Goal: Transaction & Acquisition: Obtain resource

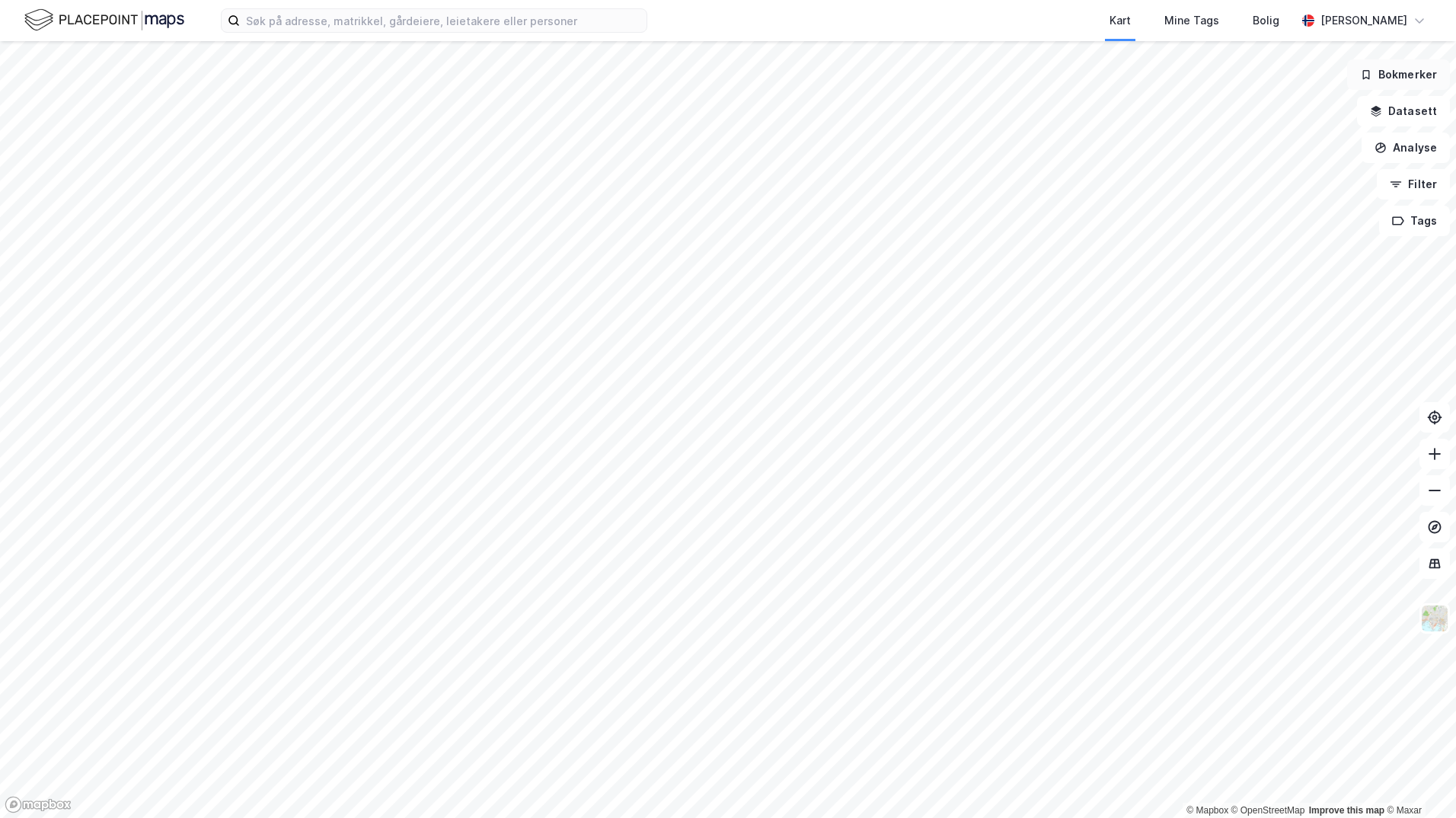
click at [1395, 76] on button "Bokmerker" at bounding box center [1398, 75] width 103 height 30
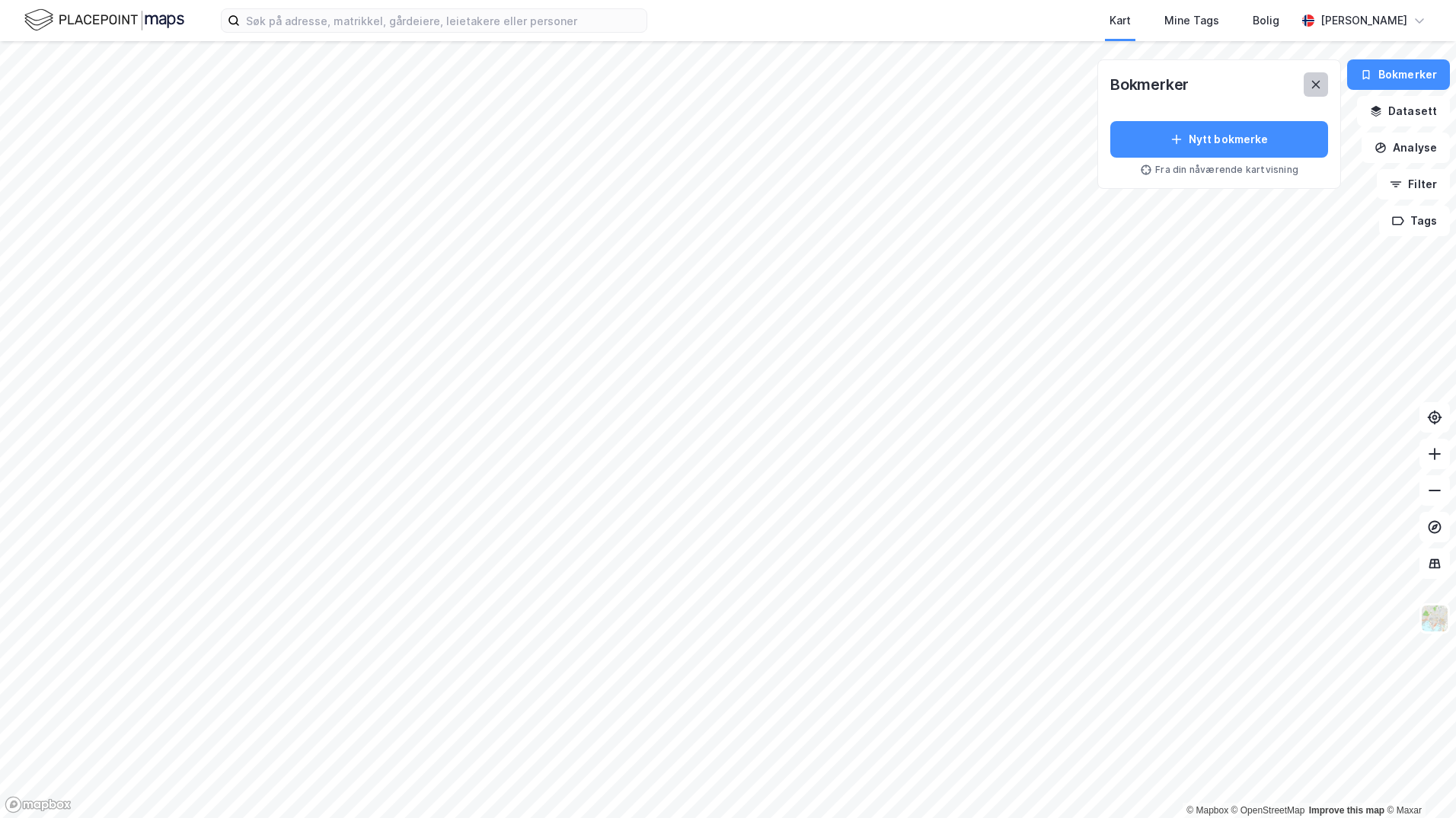
click at [1326, 91] on button at bounding box center [1316, 84] width 25 height 25
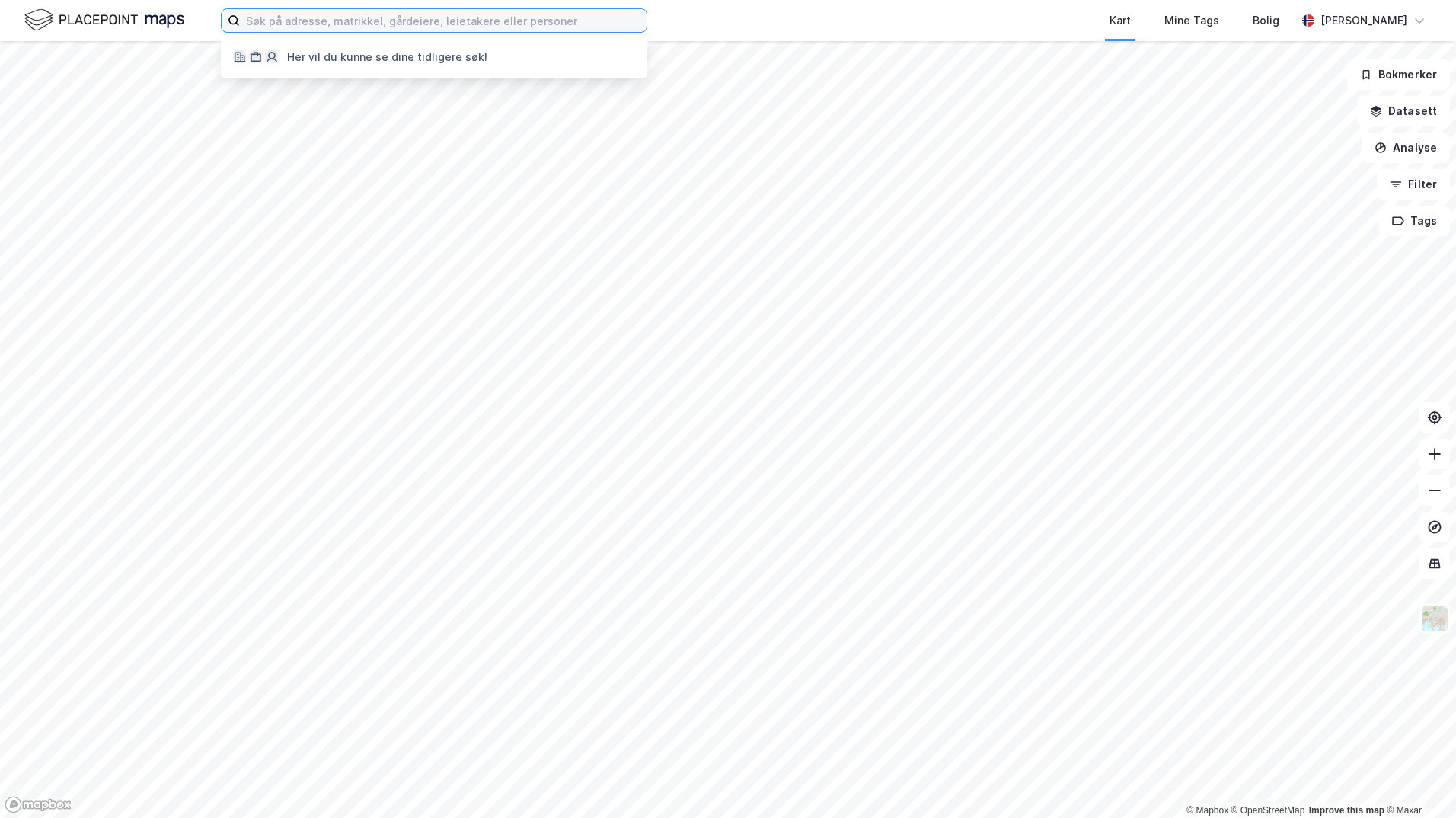
click at [480, 20] on input at bounding box center [443, 20] width 407 height 23
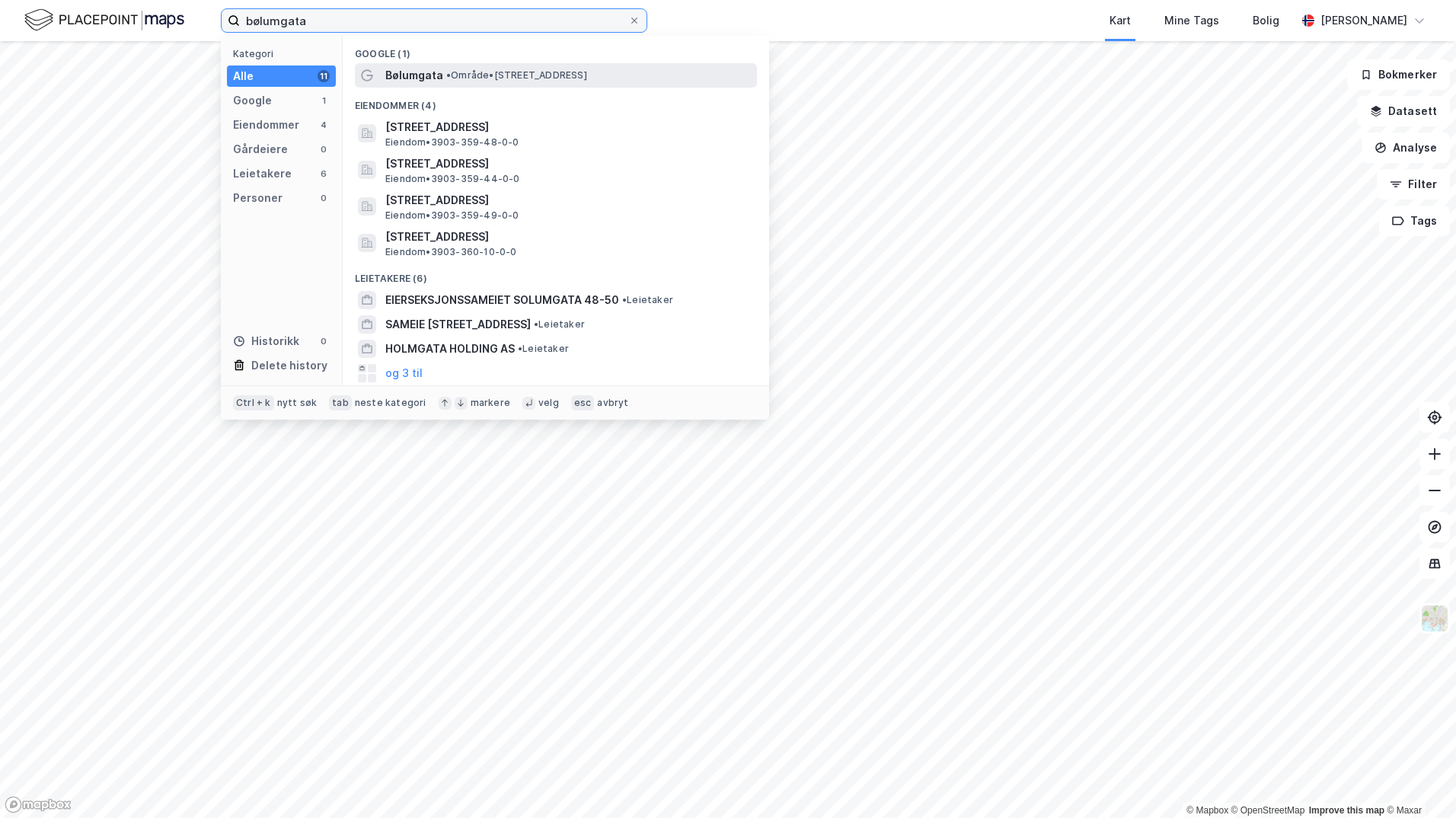
type input "bølumgata"
click at [465, 77] on span "• Område • [STREET_ADDRESS]" at bounding box center [517, 75] width 141 height 12
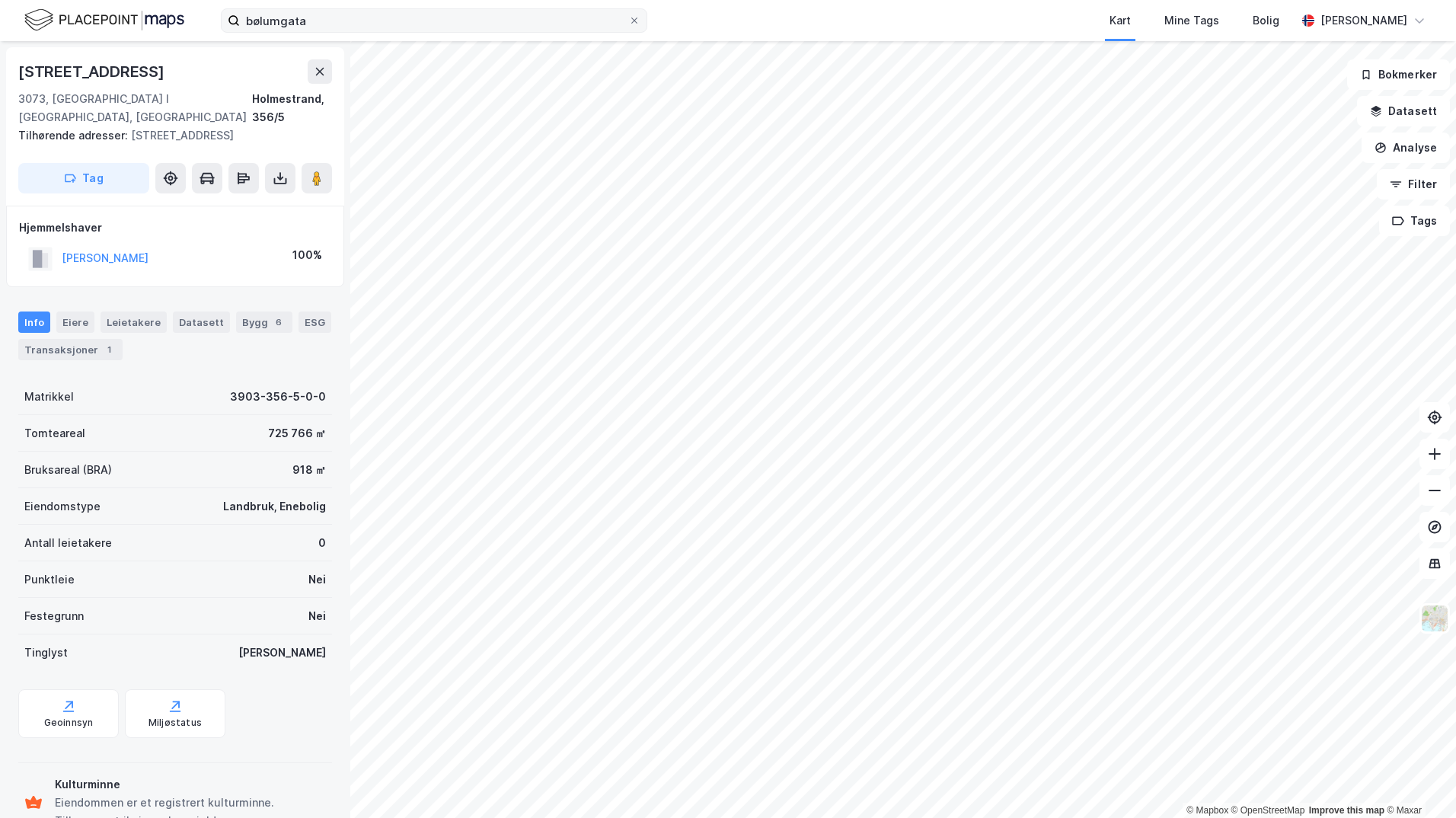
click at [647, 5] on div "bølumgata Kart Mine Tags Bolig [PERSON_NAME] © Mapbox © OpenStreetMap Improve t…" at bounding box center [728, 409] width 1456 height 818
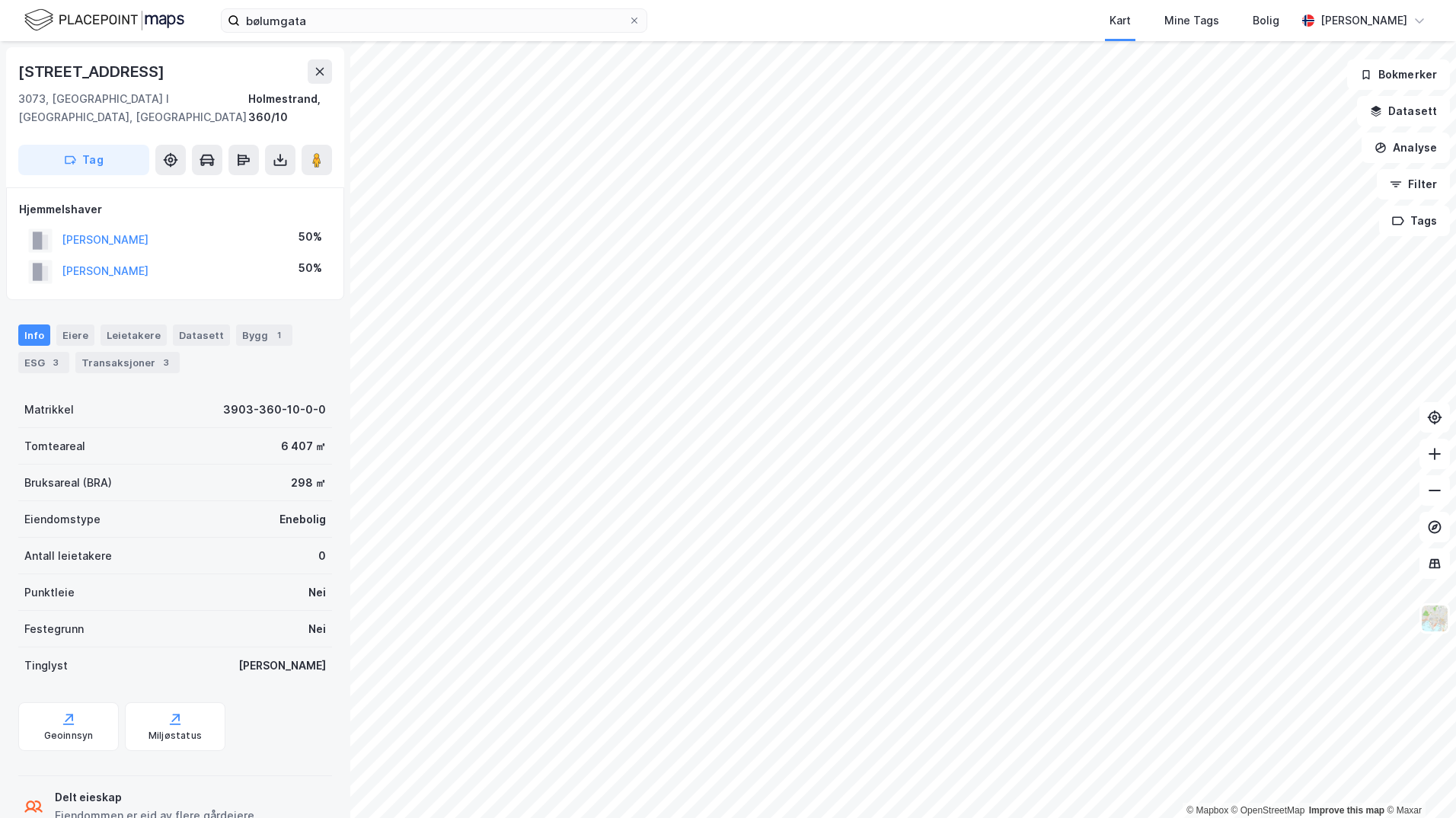
click at [920, 0] on html "bølumgata Kart Mine Tags Bolig [PERSON_NAME] © Mapbox © OpenStreetMap Improve t…" at bounding box center [728, 409] width 1456 height 818
drag, startPoint x: 119, startPoint y: 655, endPoint x: 134, endPoint y: 485, distance: 170.7
click at [134, 485] on div "Matrikkel 3903-360-10-0-0 Tomteareal 6 407 ㎡ Bruksareal (BRA) 298 ㎡ Eiendomstyp…" at bounding box center [175, 538] width 314 height 293
drag, startPoint x: 269, startPoint y: 722, endPoint x: 264, endPoint y: 630, distance: 92.1
click at [264, 630] on div "Matrikkel 3903-360-10-0-0 Tomteareal 6 407 ㎡ Bruksareal (BRA) 298 ㎡ Eiendomstyp…" at bounding box center [175, 618] width 314 height 452
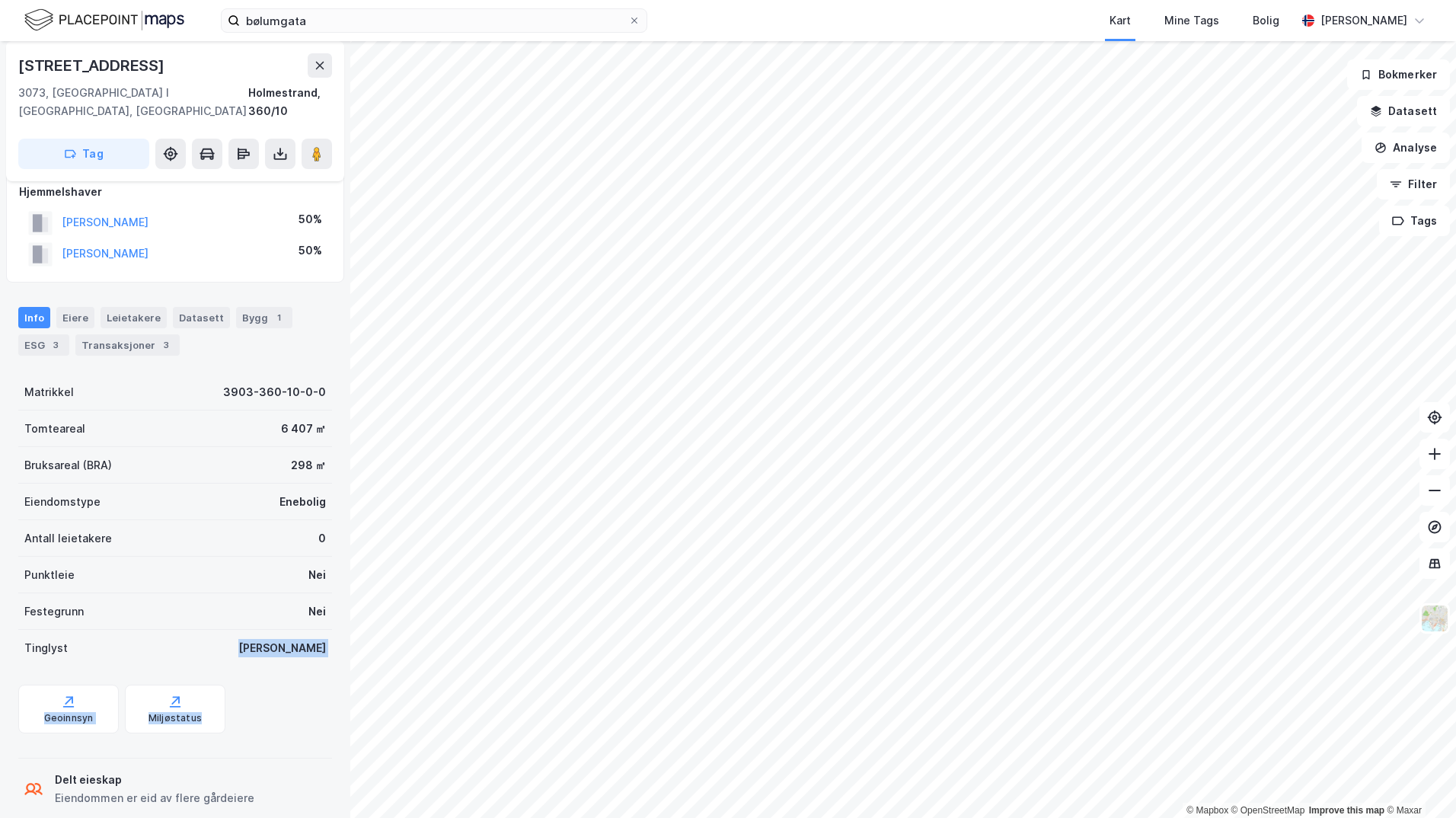
scroll to position [26, 0]
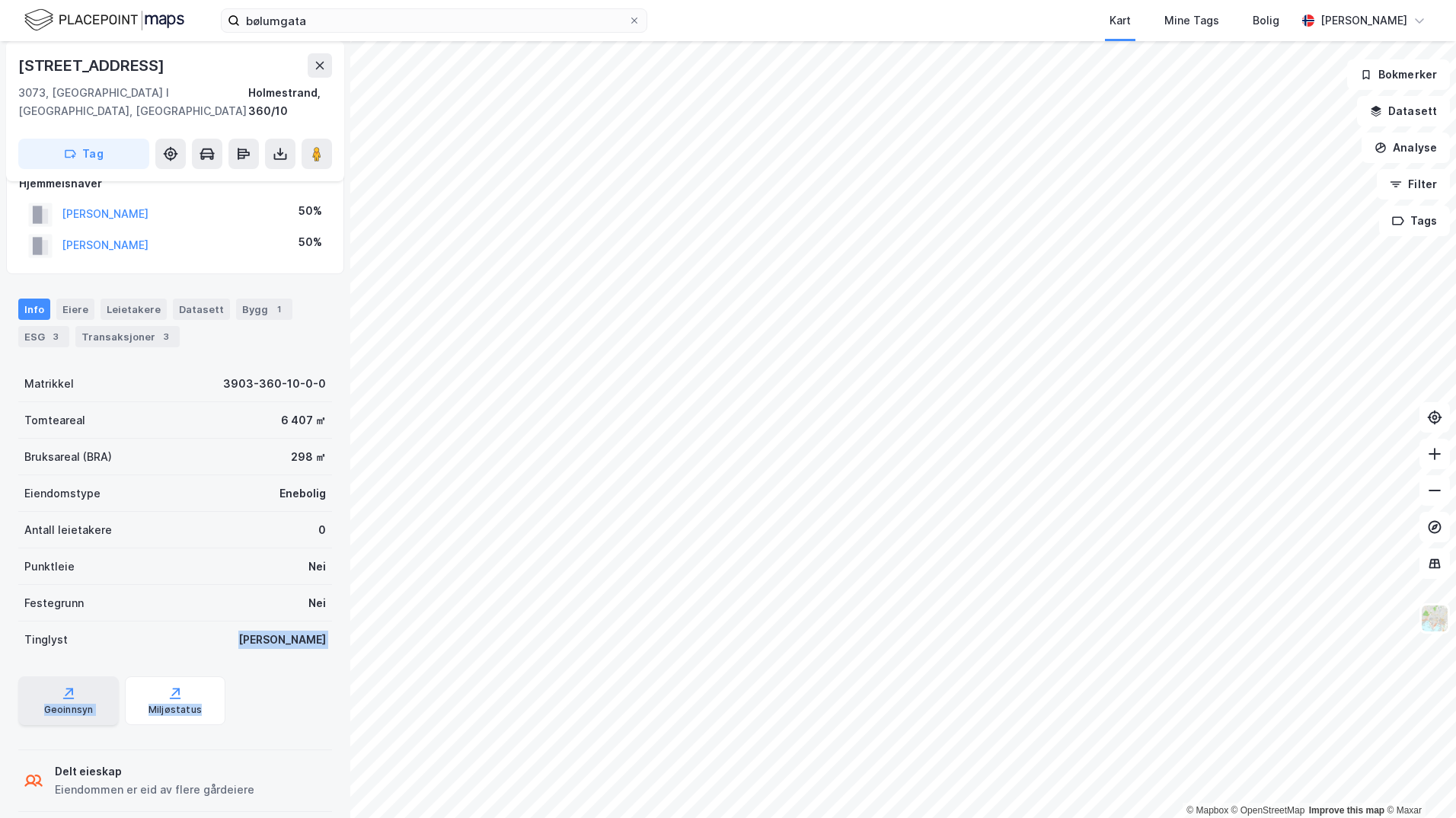
click at [66, 704] on div "Geoinnsyn" at bounding box center [69, 709] width 49 height 12
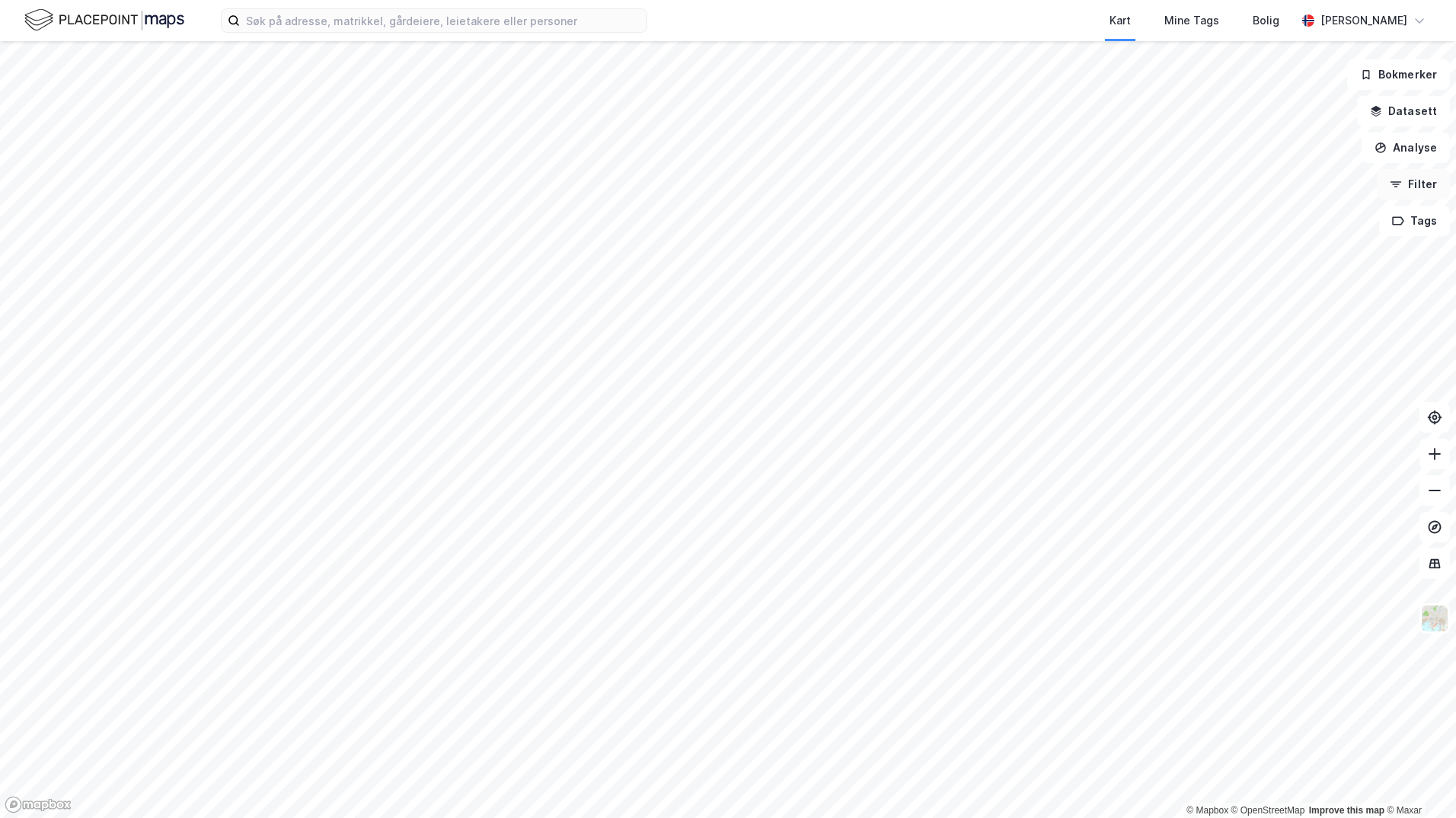
click at [1421, 184] on button "Filter" at bounding box center [1414, 184] width 73 height 30
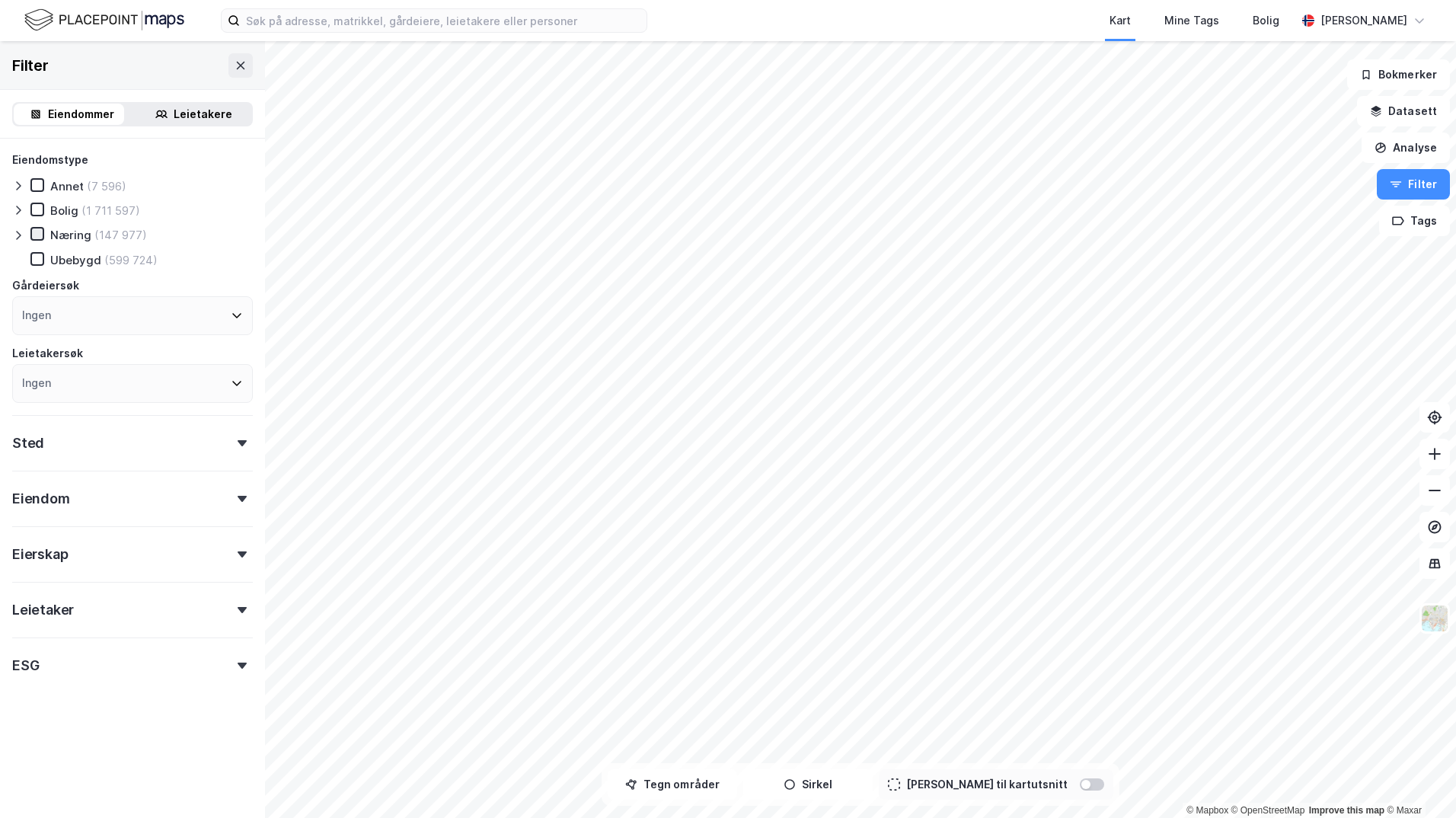
click at [41, 236] on icon at bounding box center [37, 233] width 10 height 10
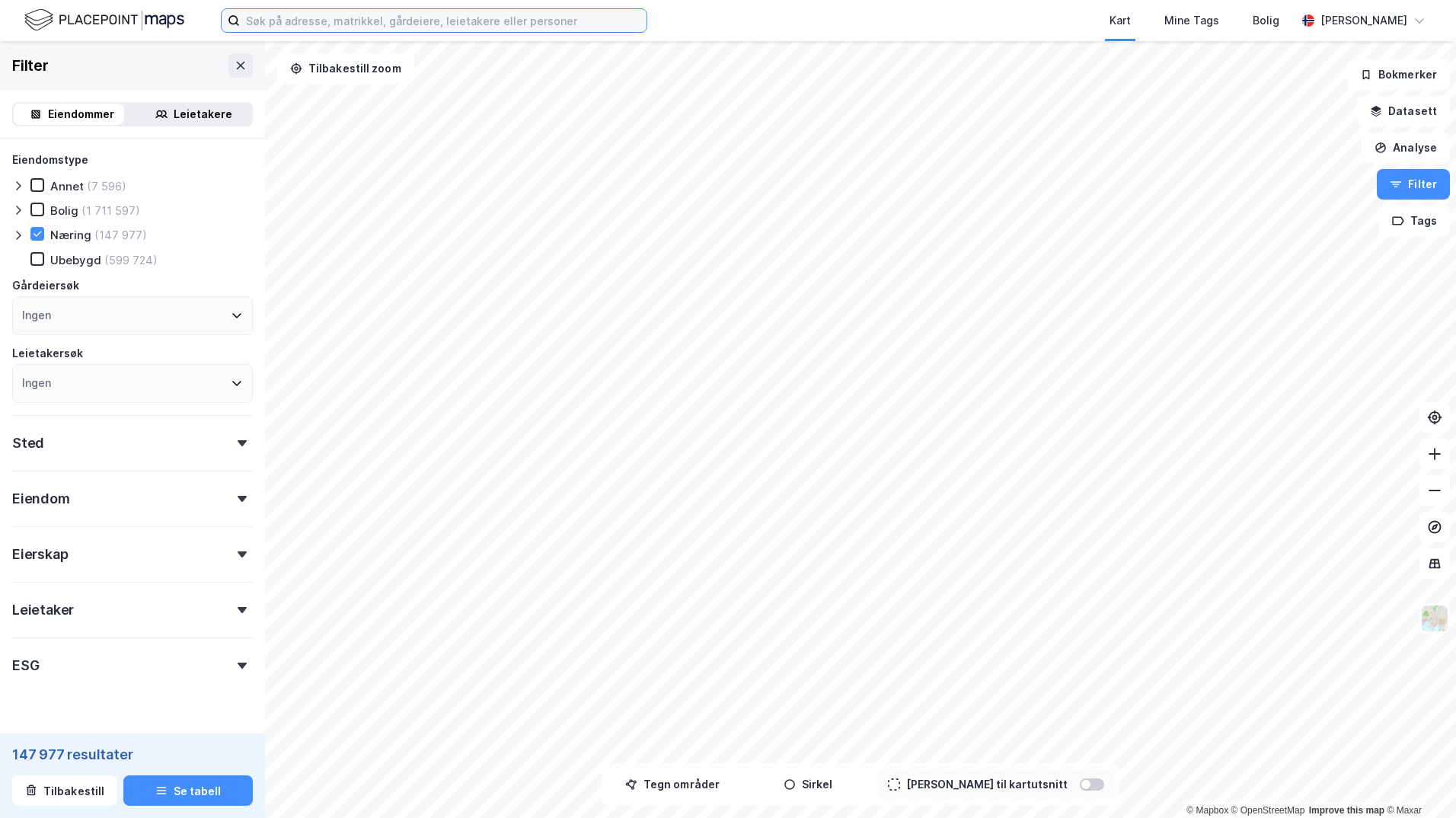
click at [348, 21] on input at bounding box center [443, 20] width 407 height 23
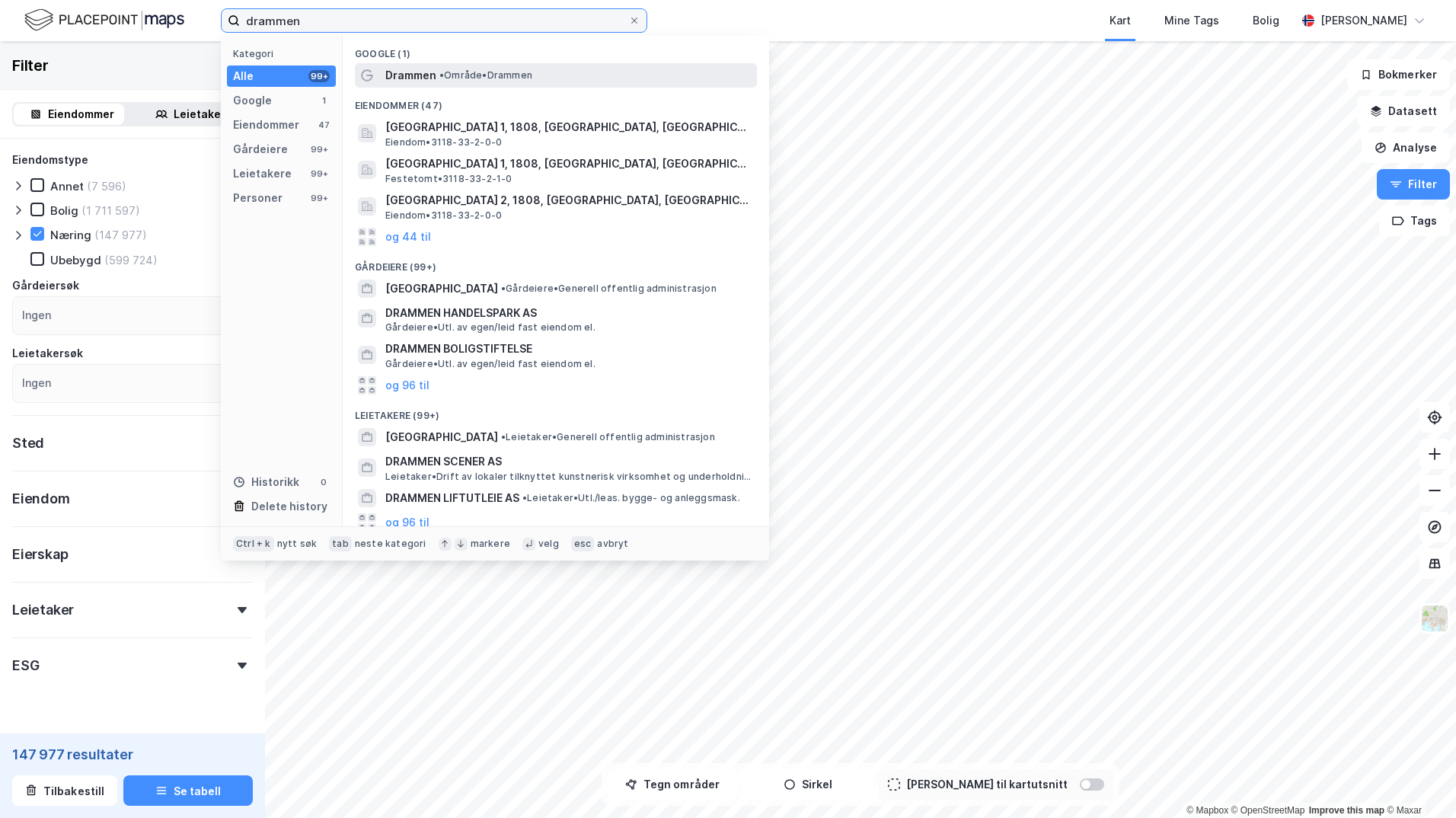
type input "drammen"
click at [417, 74] on span "Drammen" at bounding box center [411, 75] width 51 height 18
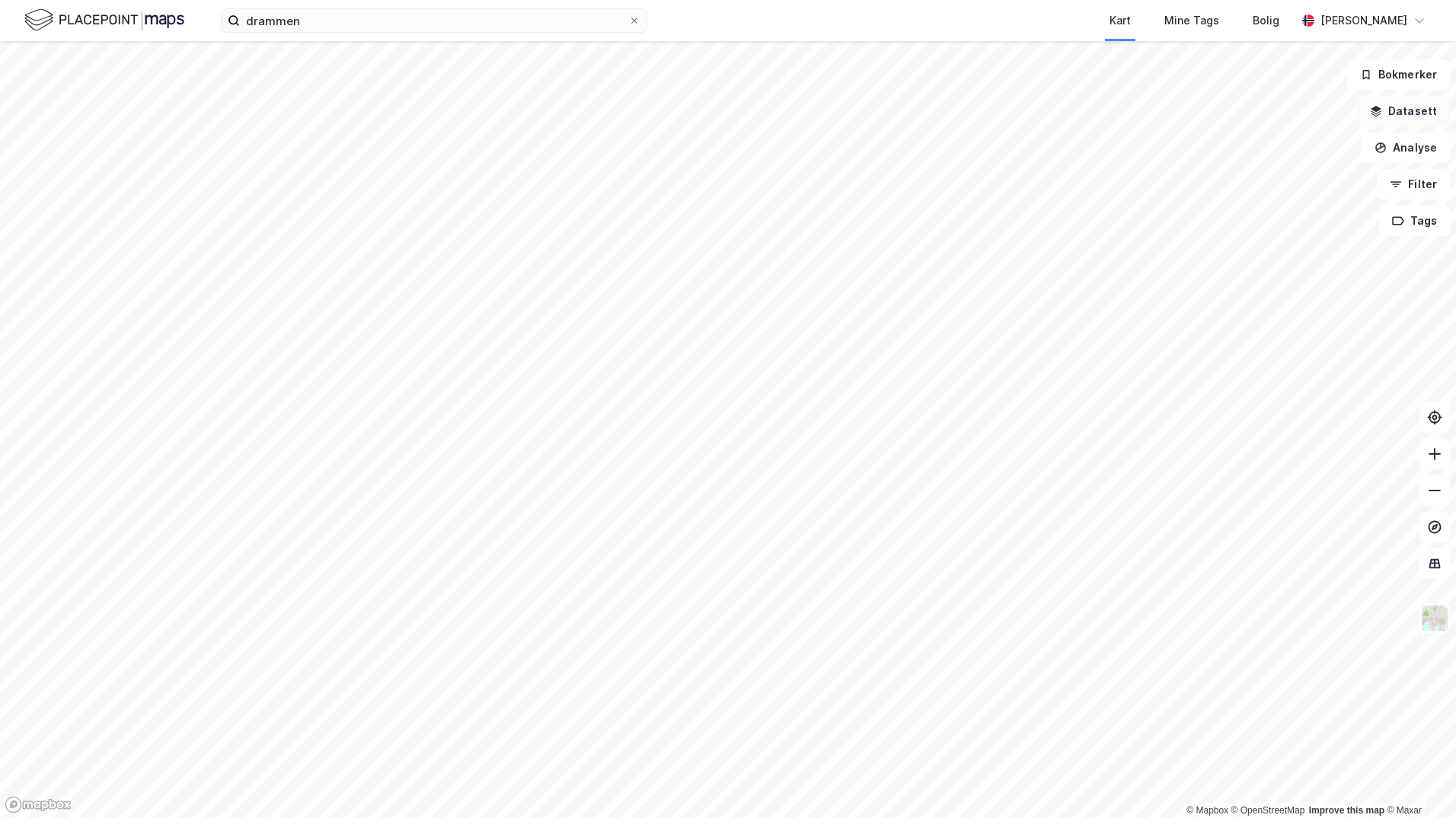
click at [1411, 114] on button "Datasett" at bounding box center [1404, 111] width 93 height 30
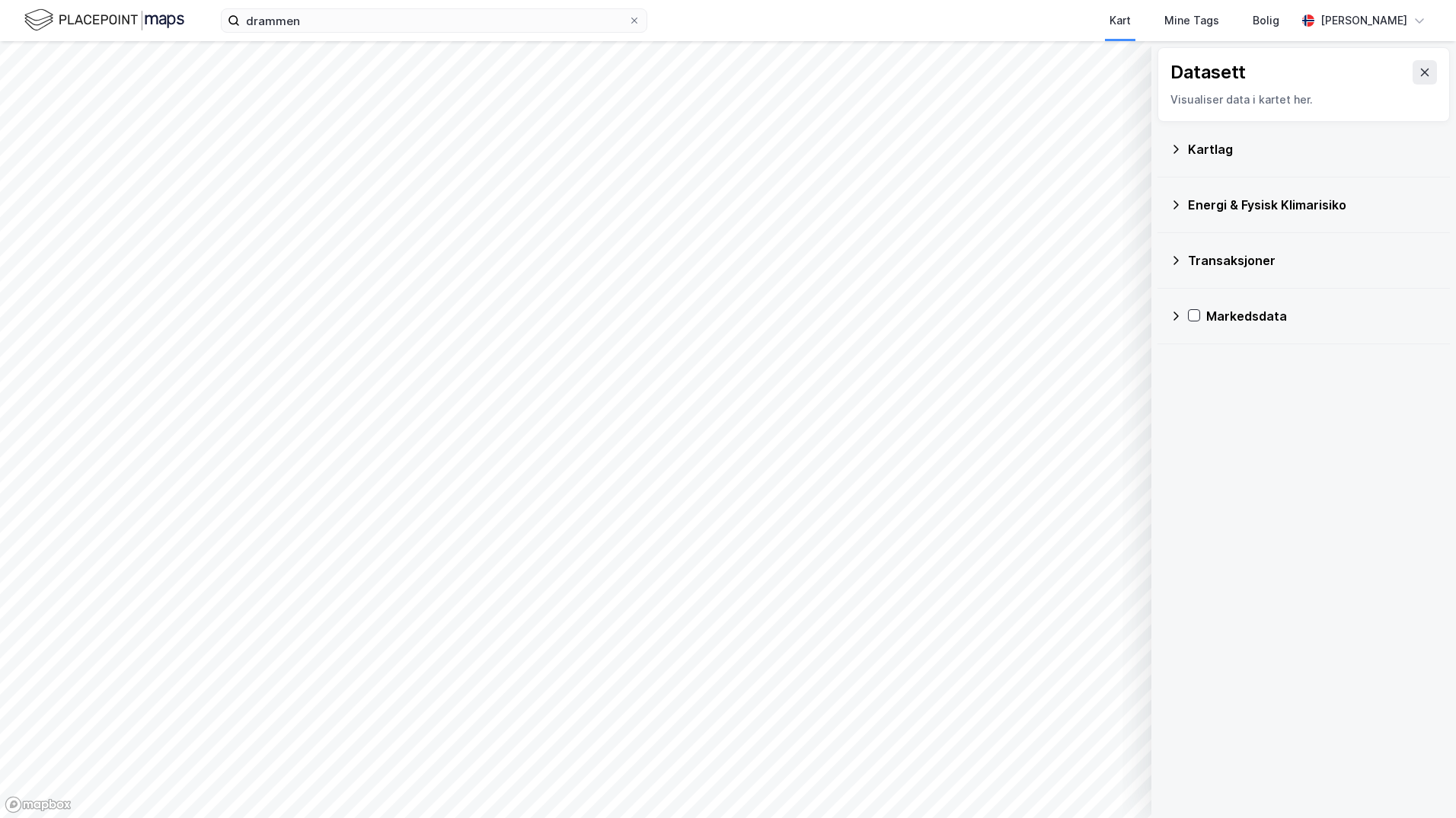
click at [1178, 209] on icon at bounding box center [1175, 204] width 12 height 12
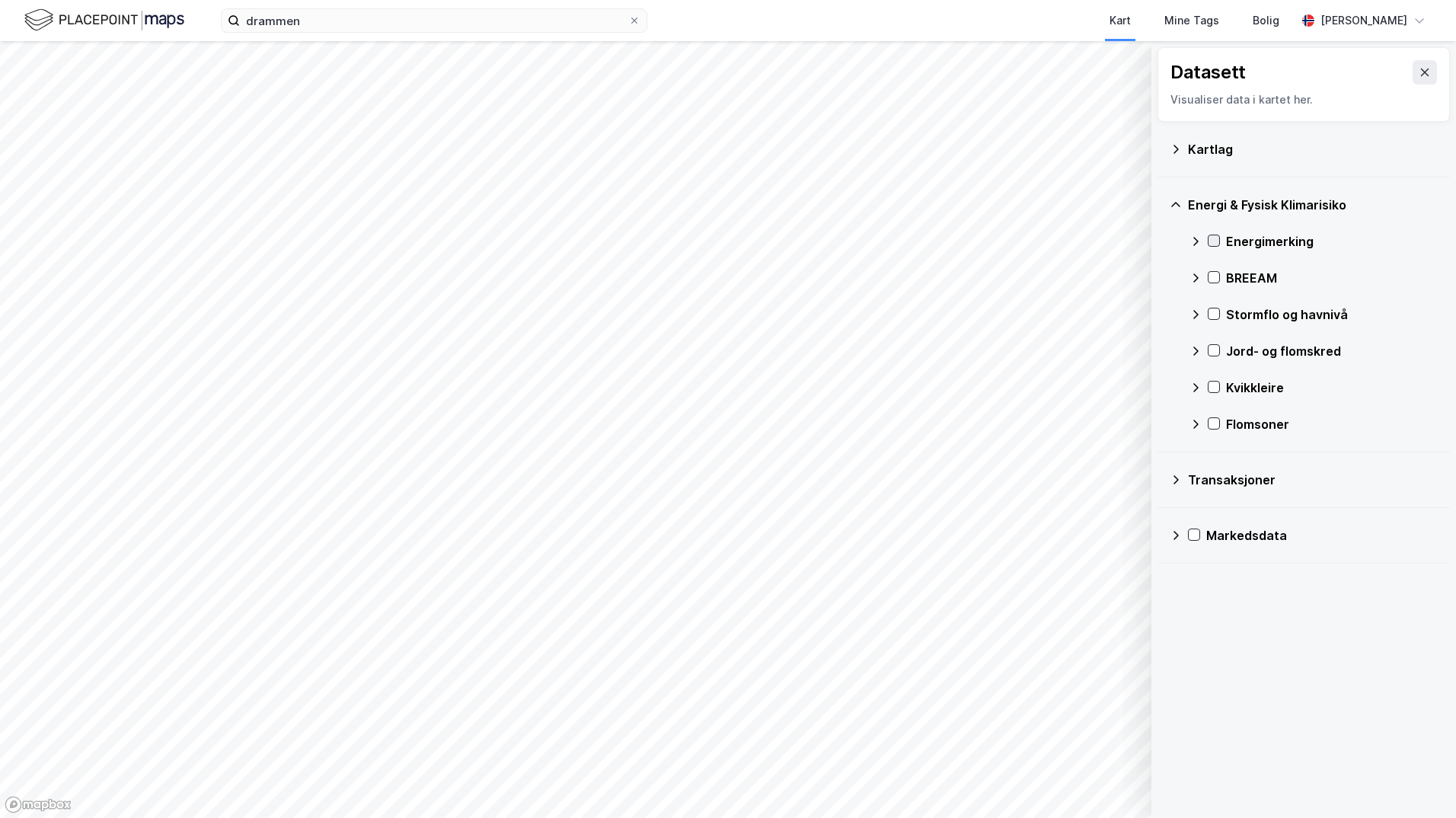
click at [1217, 242] on icon at bounding box center [1214, 240] width 10 height 10
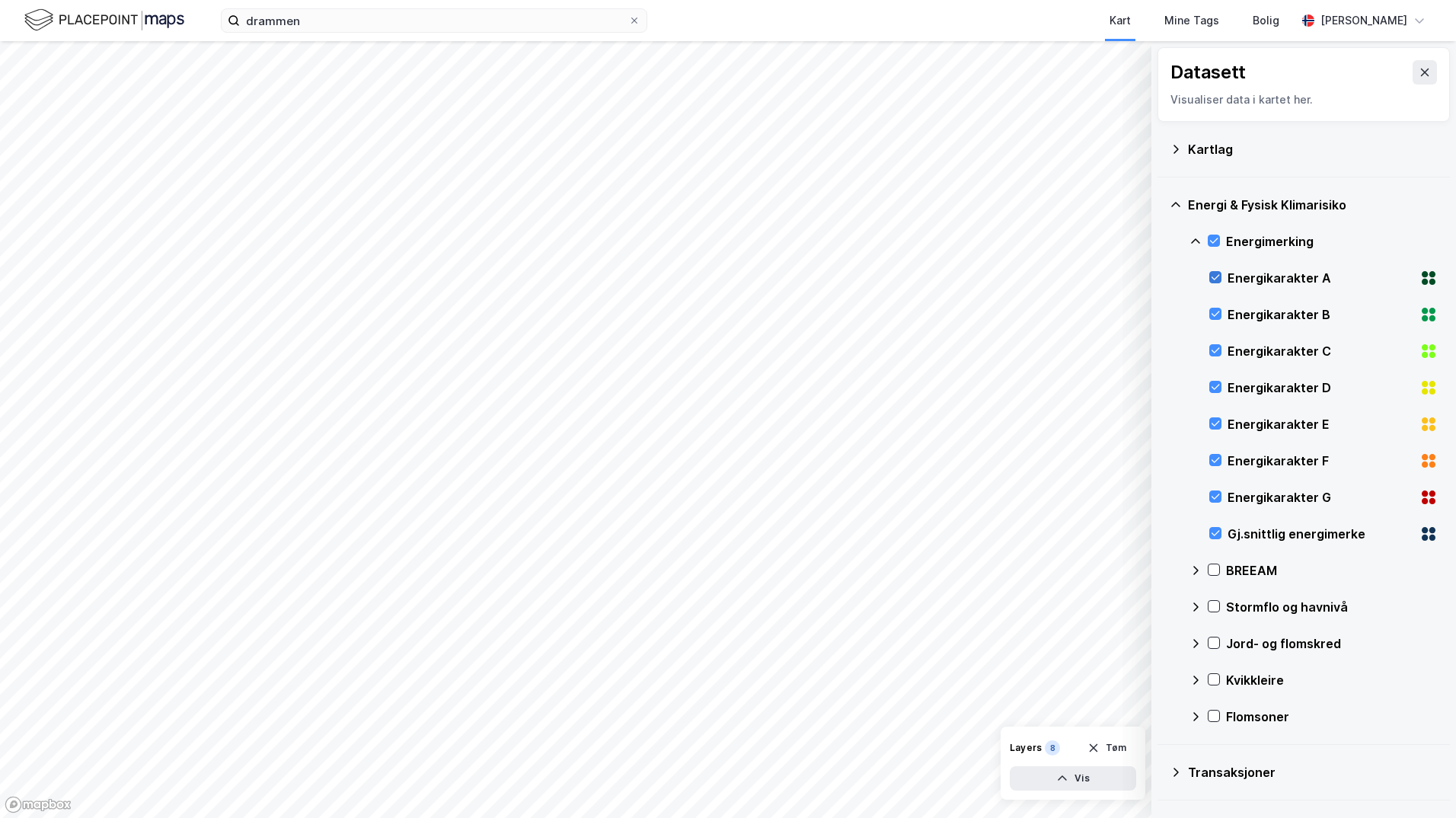
click at [1214, 279] on icon at bounding box center [1215, 277] width 10 height 10
click at [1213, 312] on icon at bounding box center [1215, 313] width 10 height 10
click at [1213, 351] on icon at bounding box center [1216, 351] width 9 height 6
click at [1222, 390] on div "Energikarakter D" at bounding box center [1323, 388] width 228 height 37
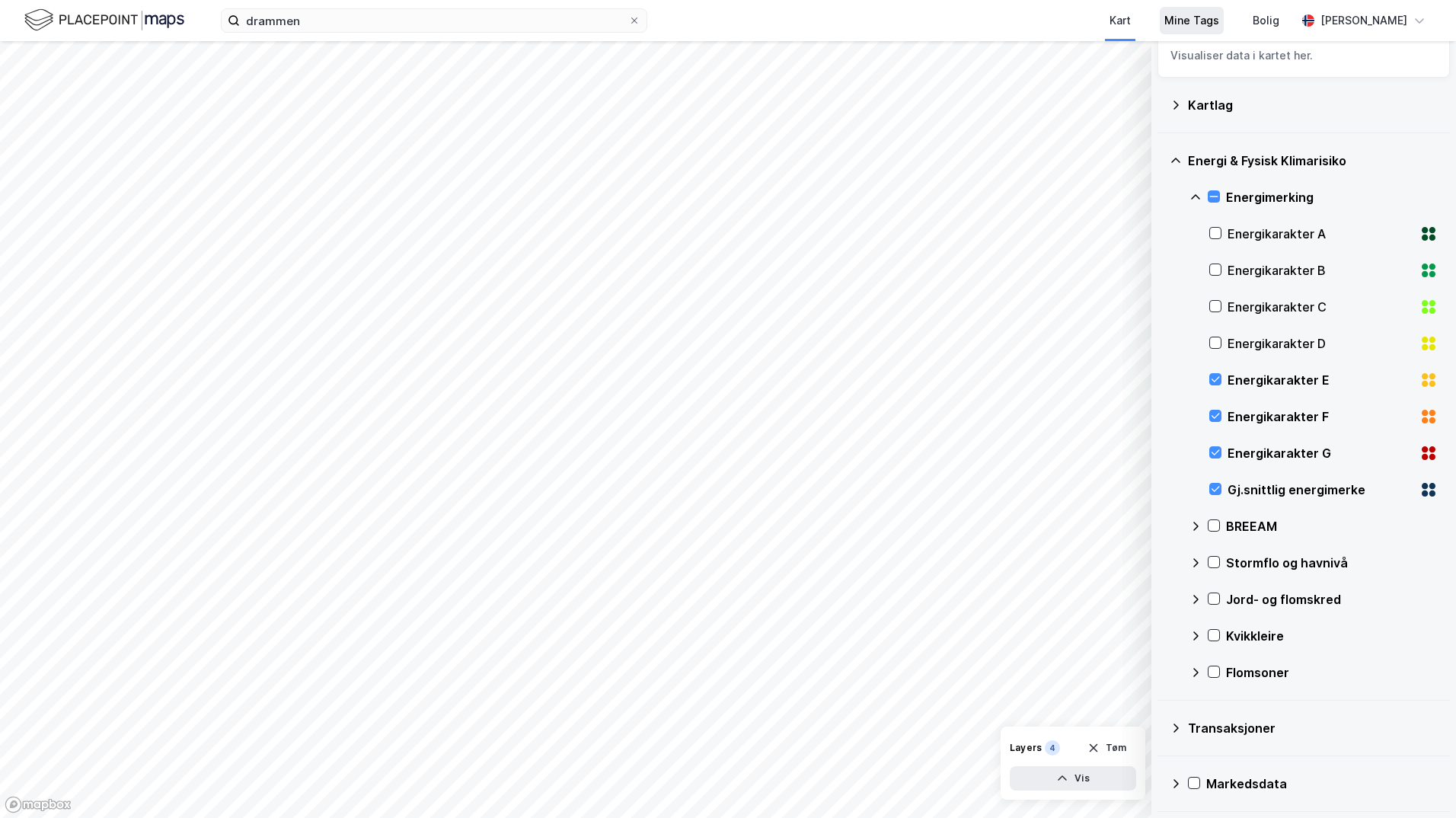
click at [1205, 24] on div "Mine Tags" at bounding box center [1191, 20] width 55 height 18
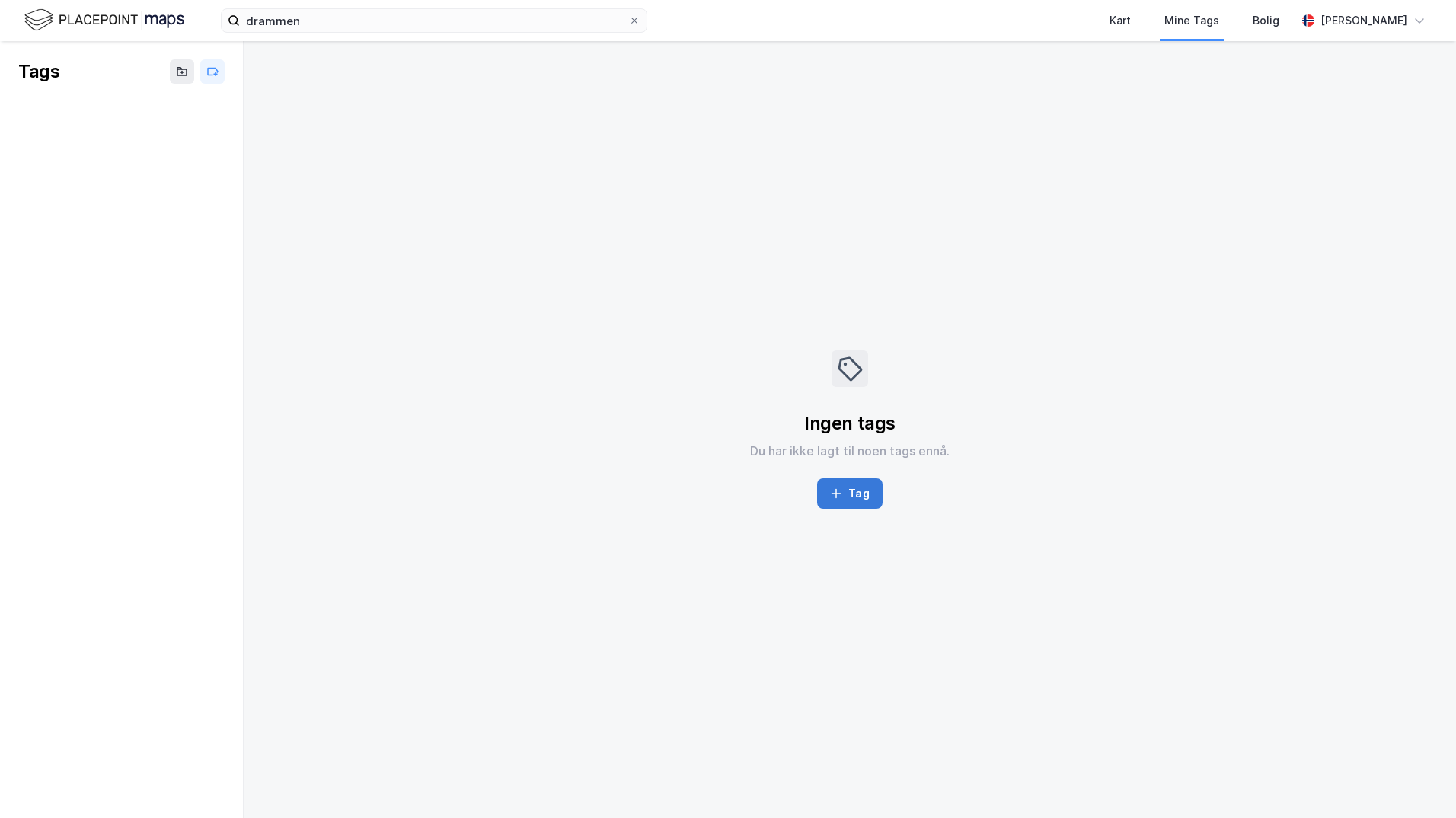
click at [838, 494] on icon "button" at bounding box center [836, 494] width 10 height 2
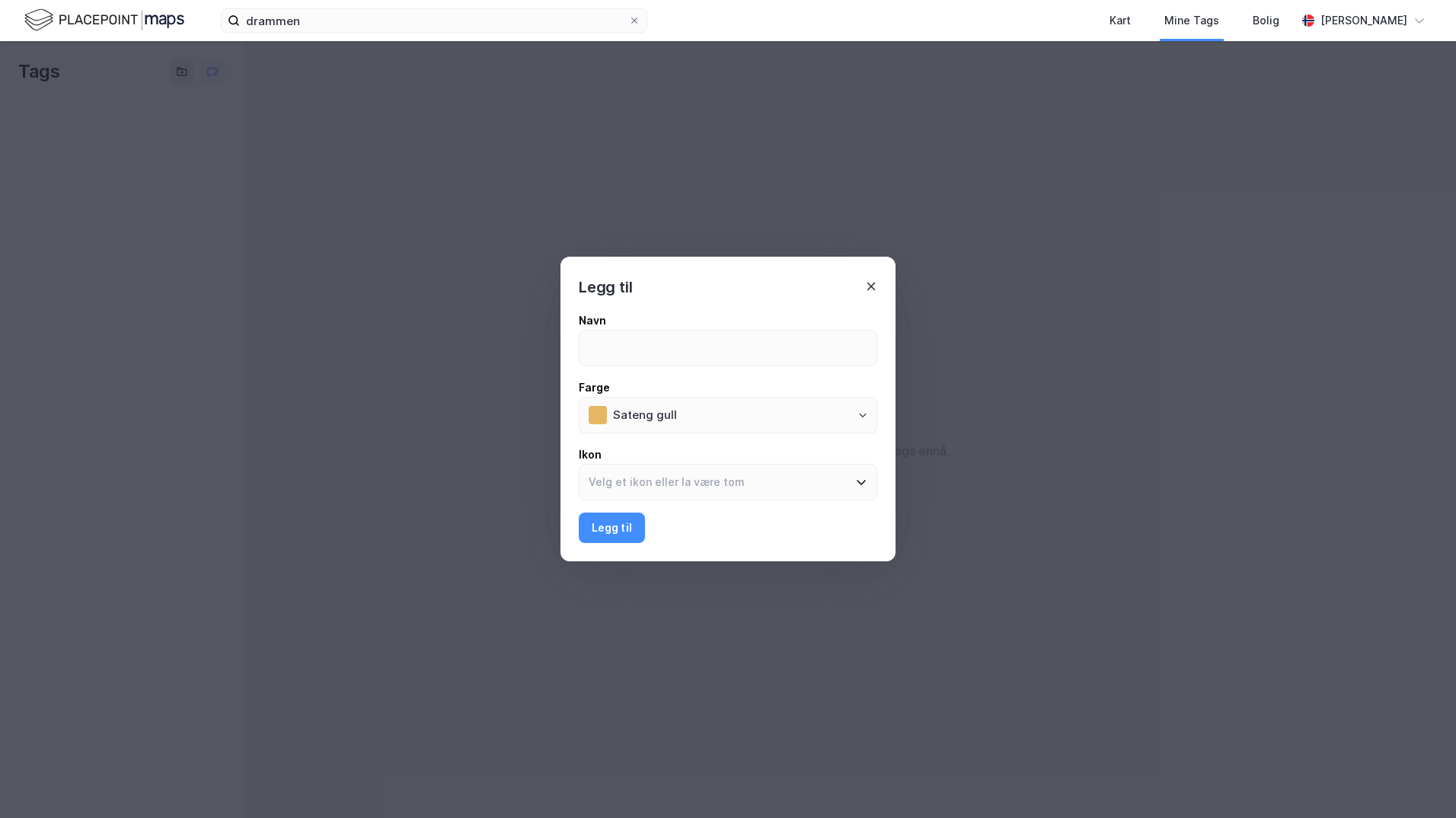
click at [875, 289] on div "Legg til" at bounding box center [728, 278] width 335 height 43
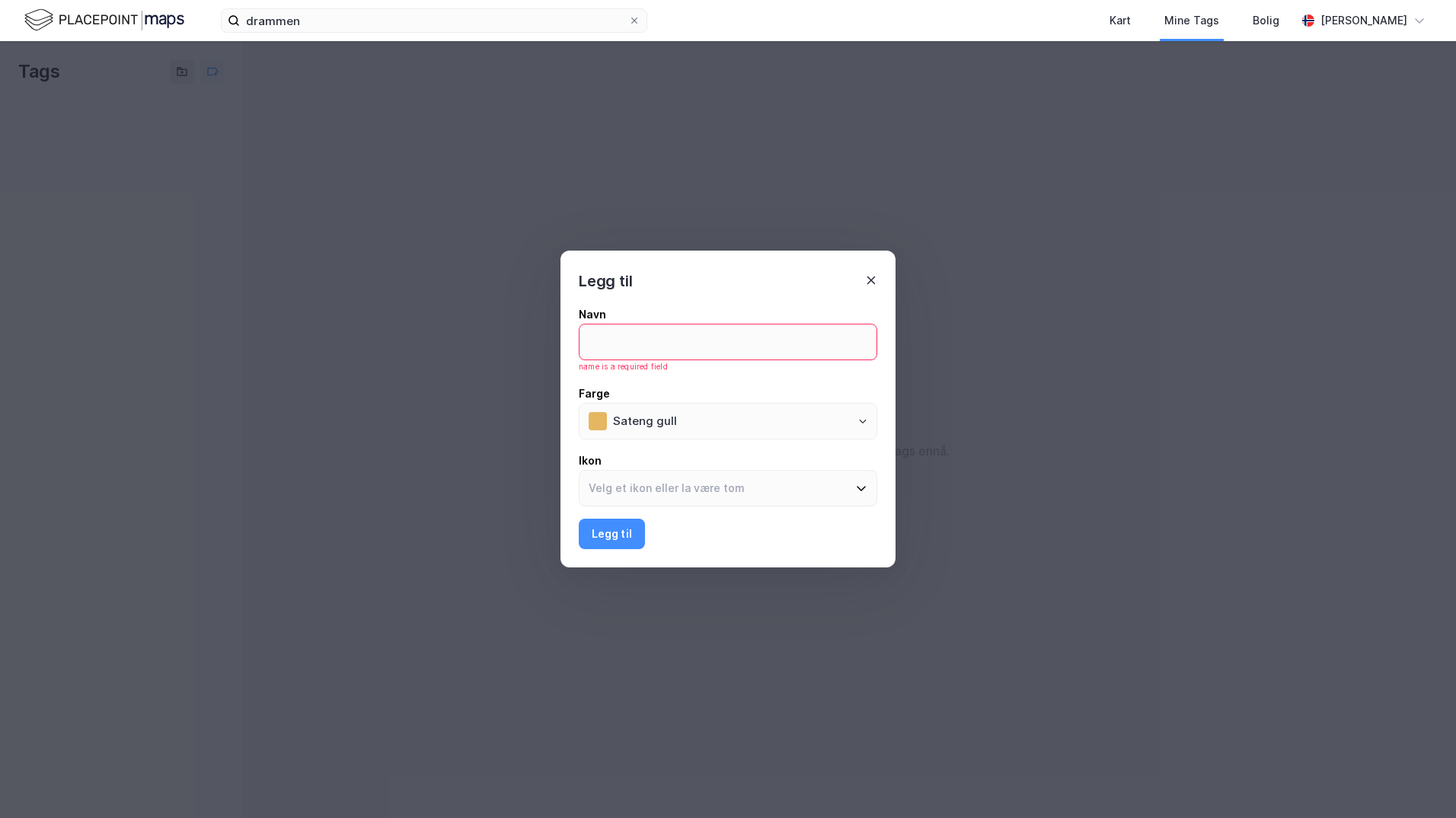
click at [873, 277] on icon at bounding box center [871, 280] width 12 height 12
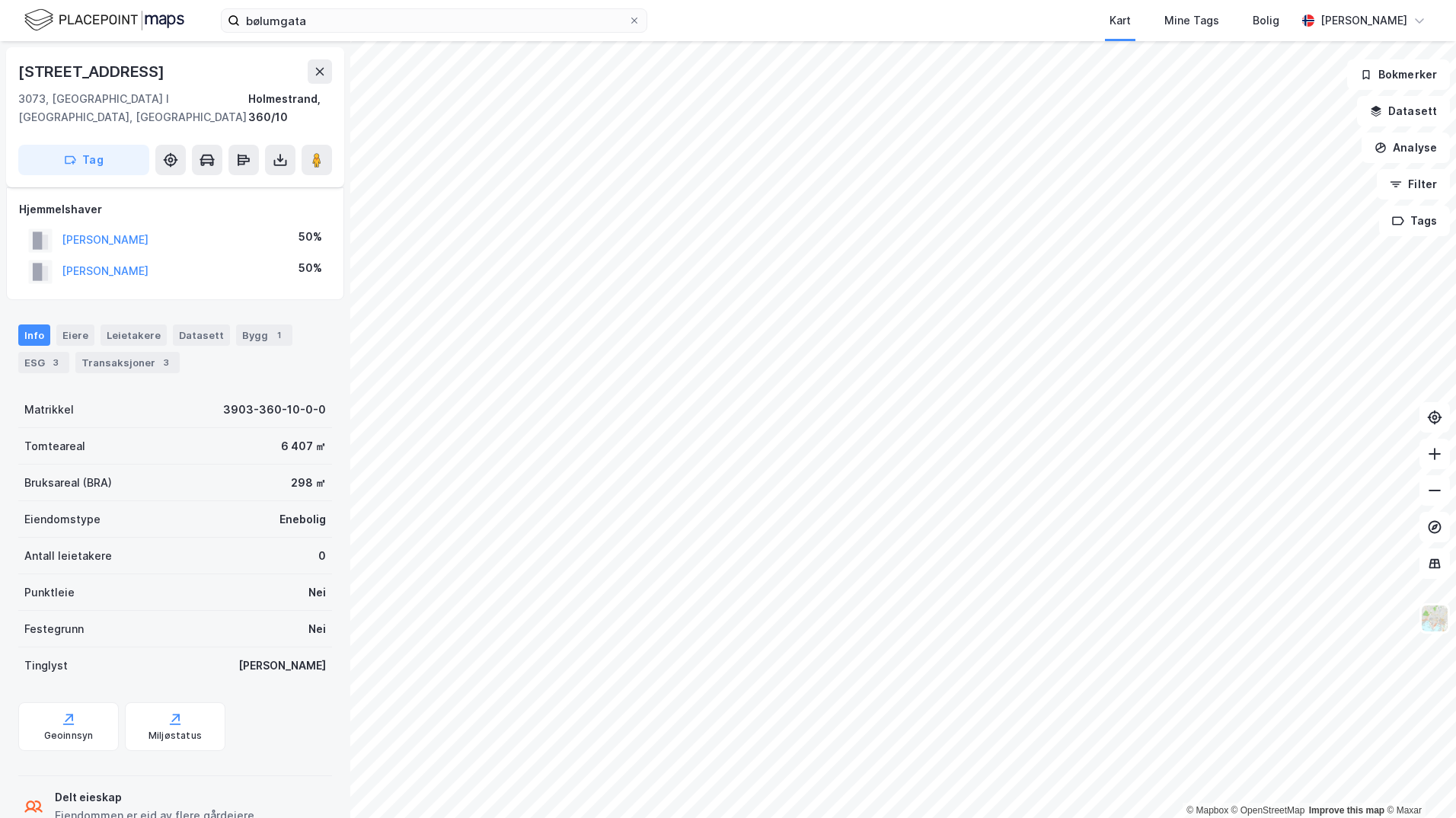
scroll to position [26, 0]
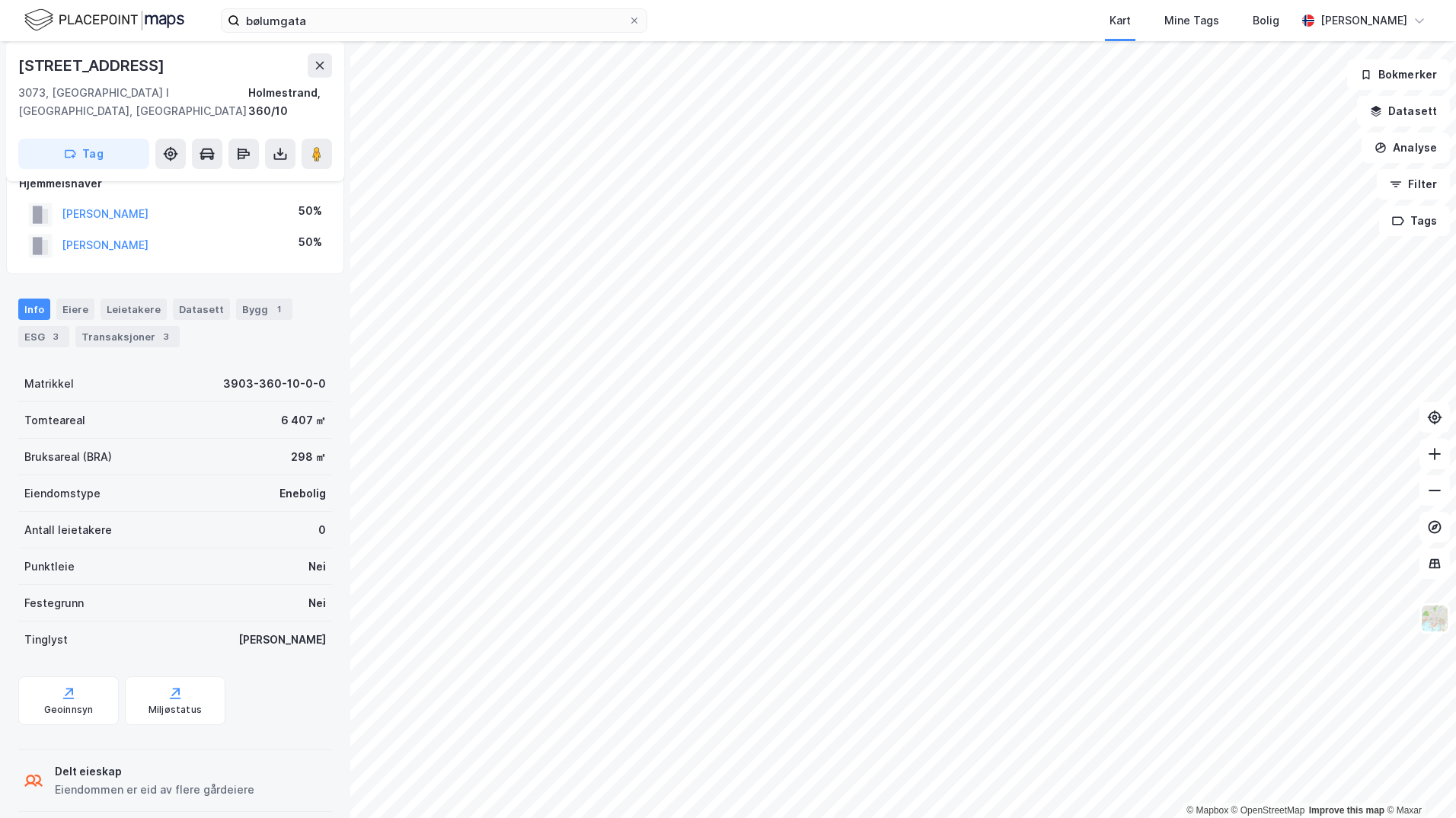
scroll to position [11, 0]
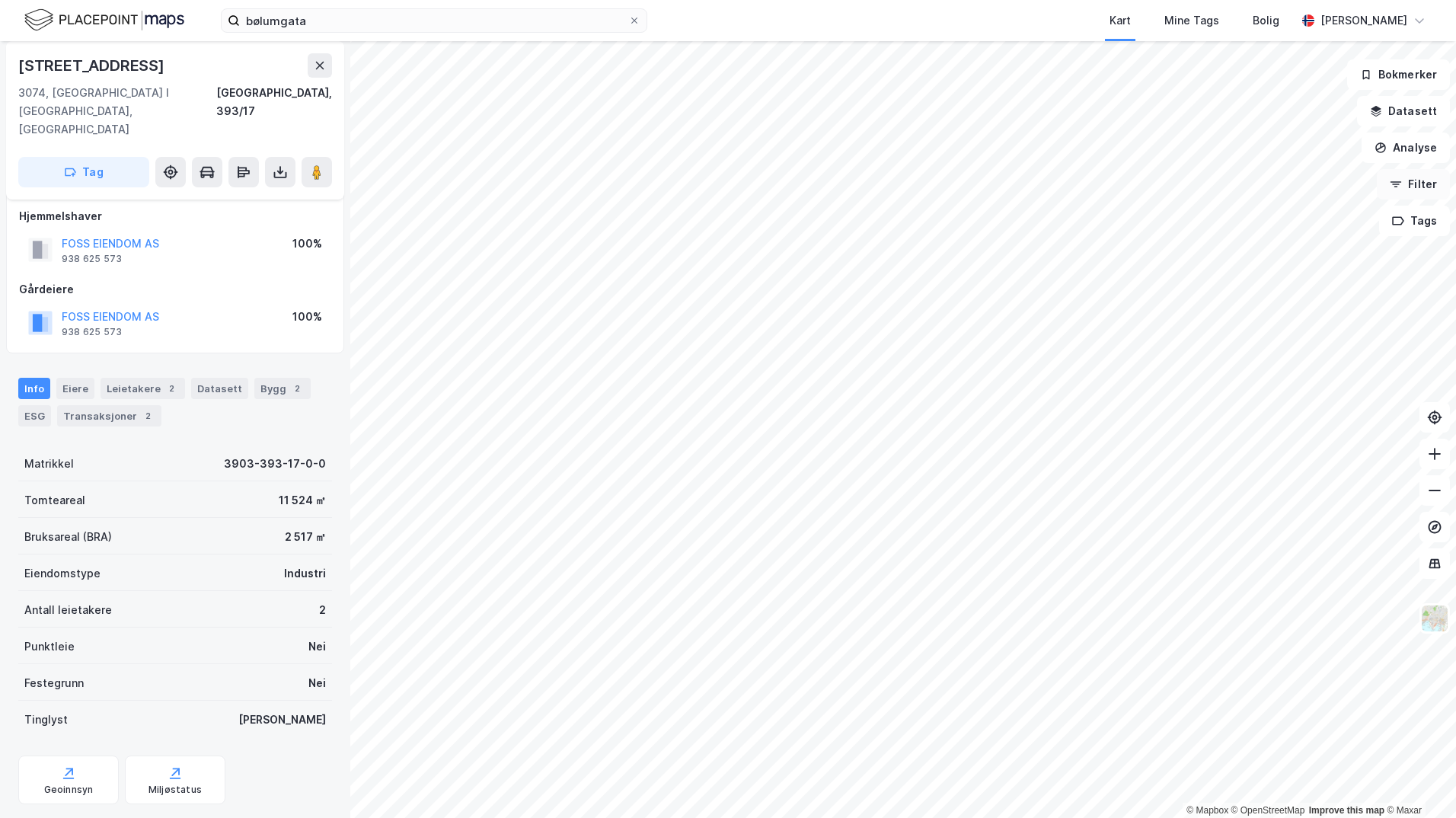
click at [1407, 185] on button "Filter" at bounding box center [1414, 184] width 73 height 30
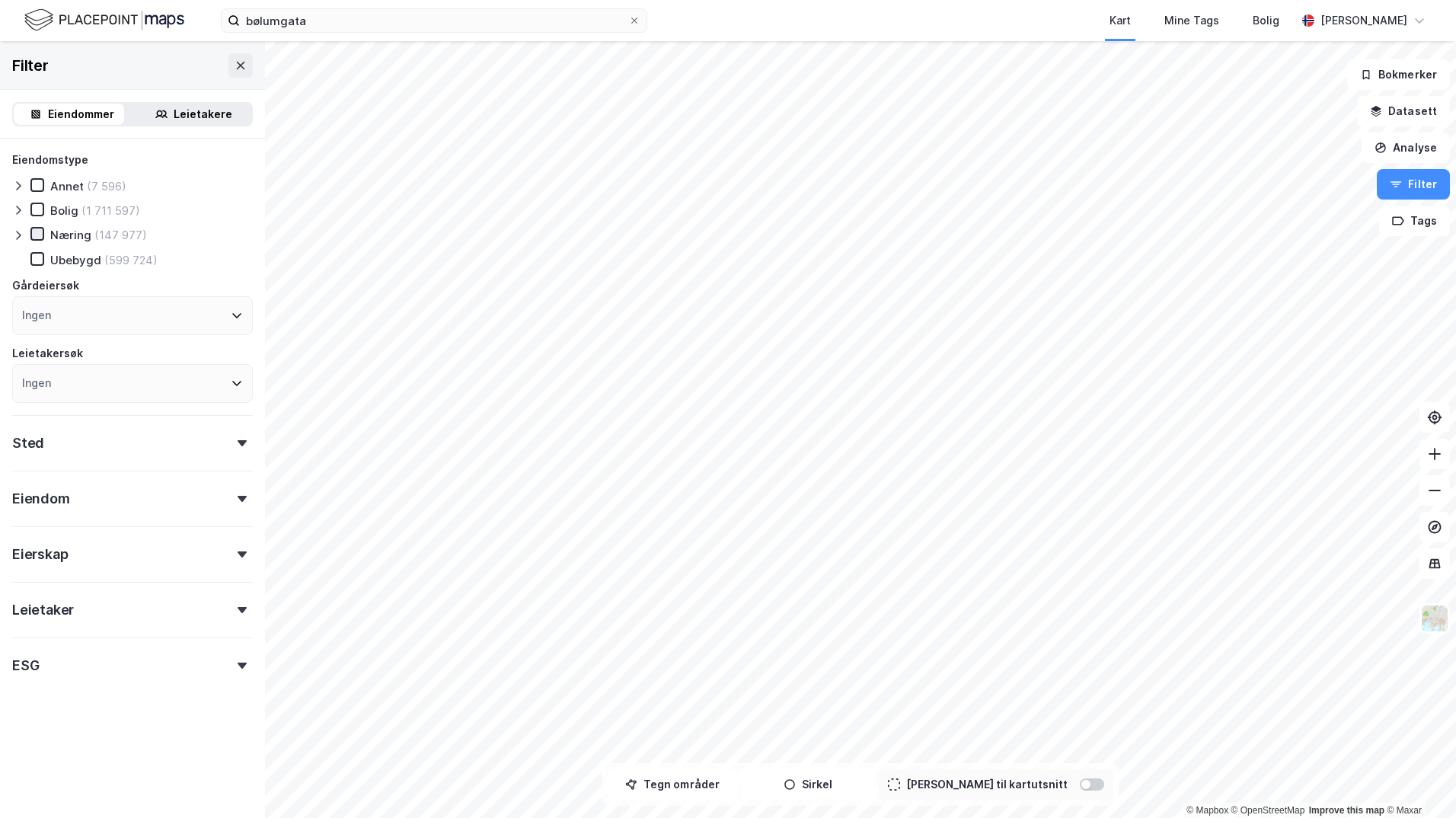
click at [38, 236] on icon at bounding box center [37, 233] width 10 height 10
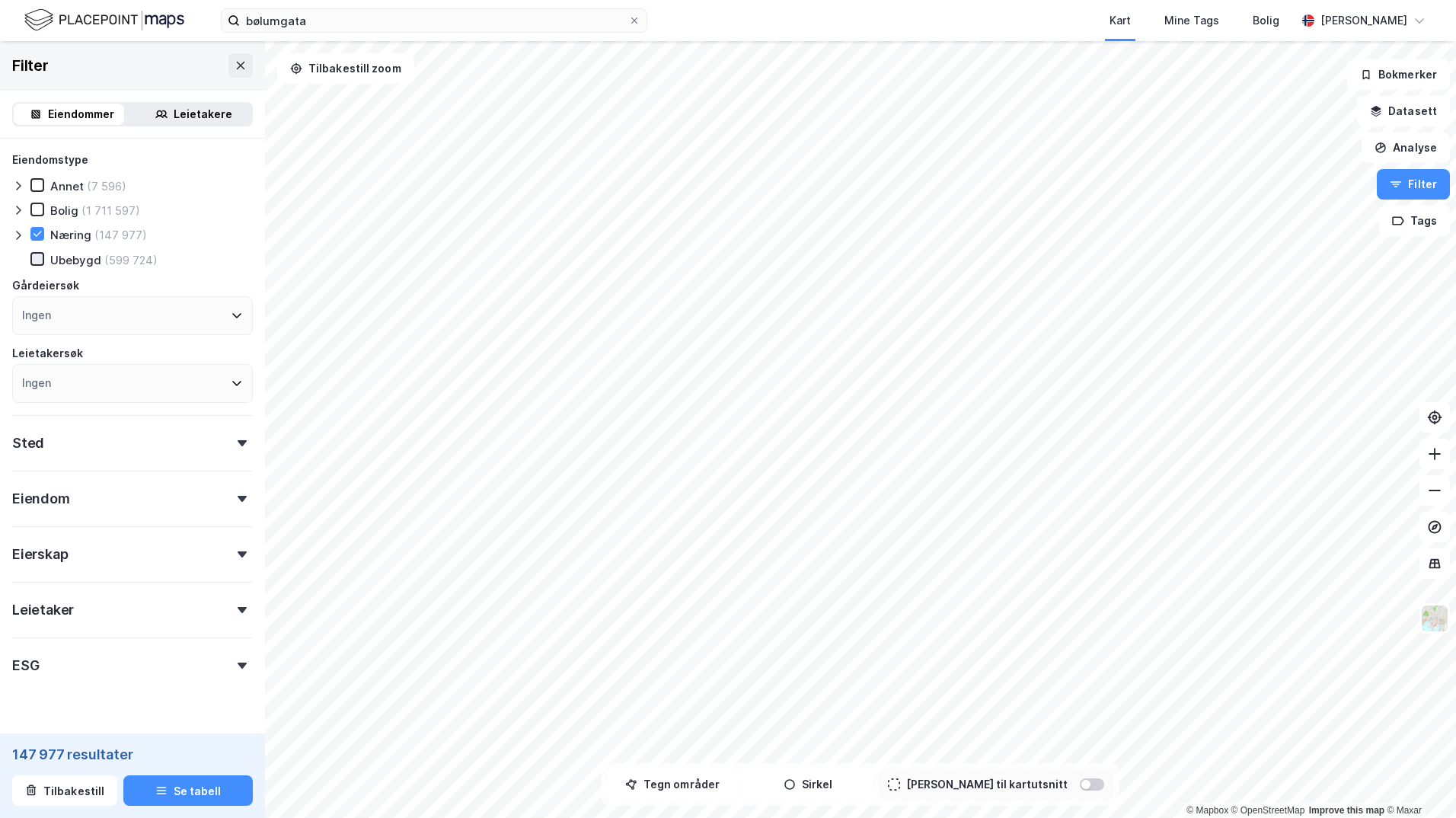
click at [40, 252] on div at bounding box center [37, 258] width 14 height 14
click at [33, 259] on icon at bounding box center [37, 258] width 10 height 10
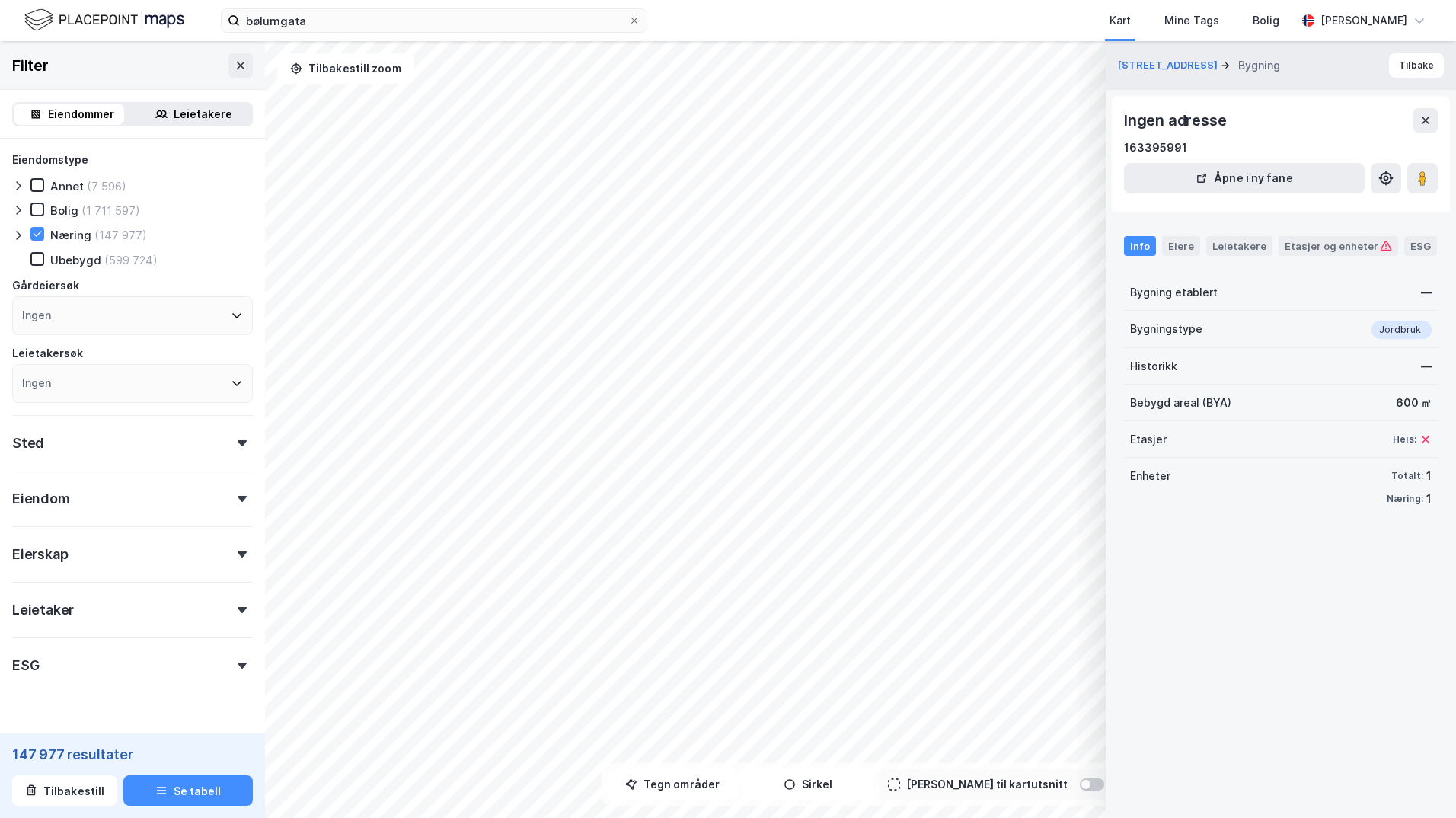
click at [628, 817] on html "bølumgata Kart Mine Tags Bolig [PERSON_NAME] © Mapbox © OpenStreetMap Improve t…" at bounding box center [728, 409] width 1456 height 818
click at [630, 21] on icon at bounding box center [633, 20] width 9 height 9
click at [629, 21] on input "bølumgata" at bounding box center [434, 20] width 389 height 23
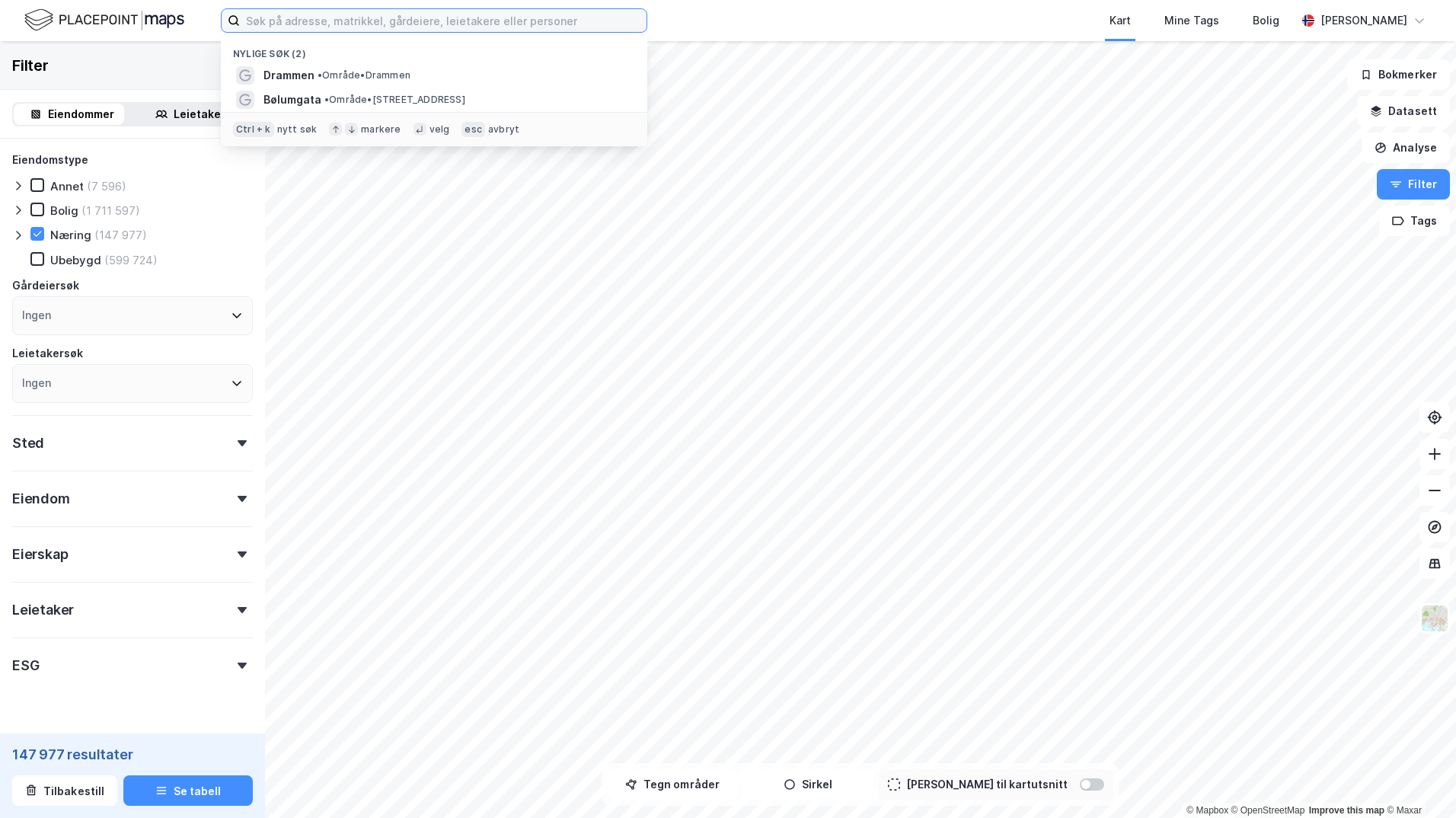
click at [524, 21] on input at bounding box center [443, 20] width 407 height 23
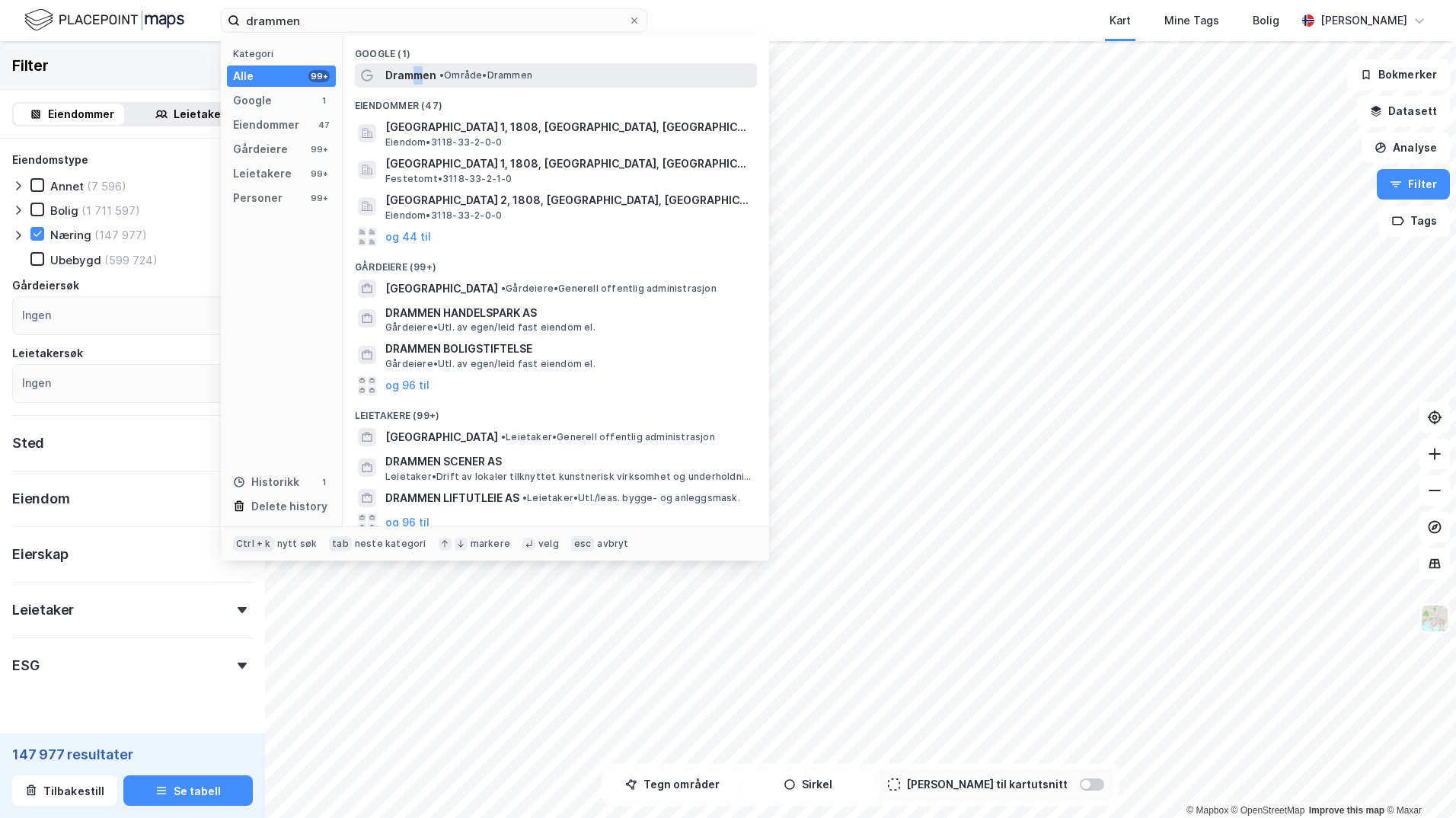
click at [418, 74] on span "Drammen" at bounding box center [411, 75] width 51 height 18
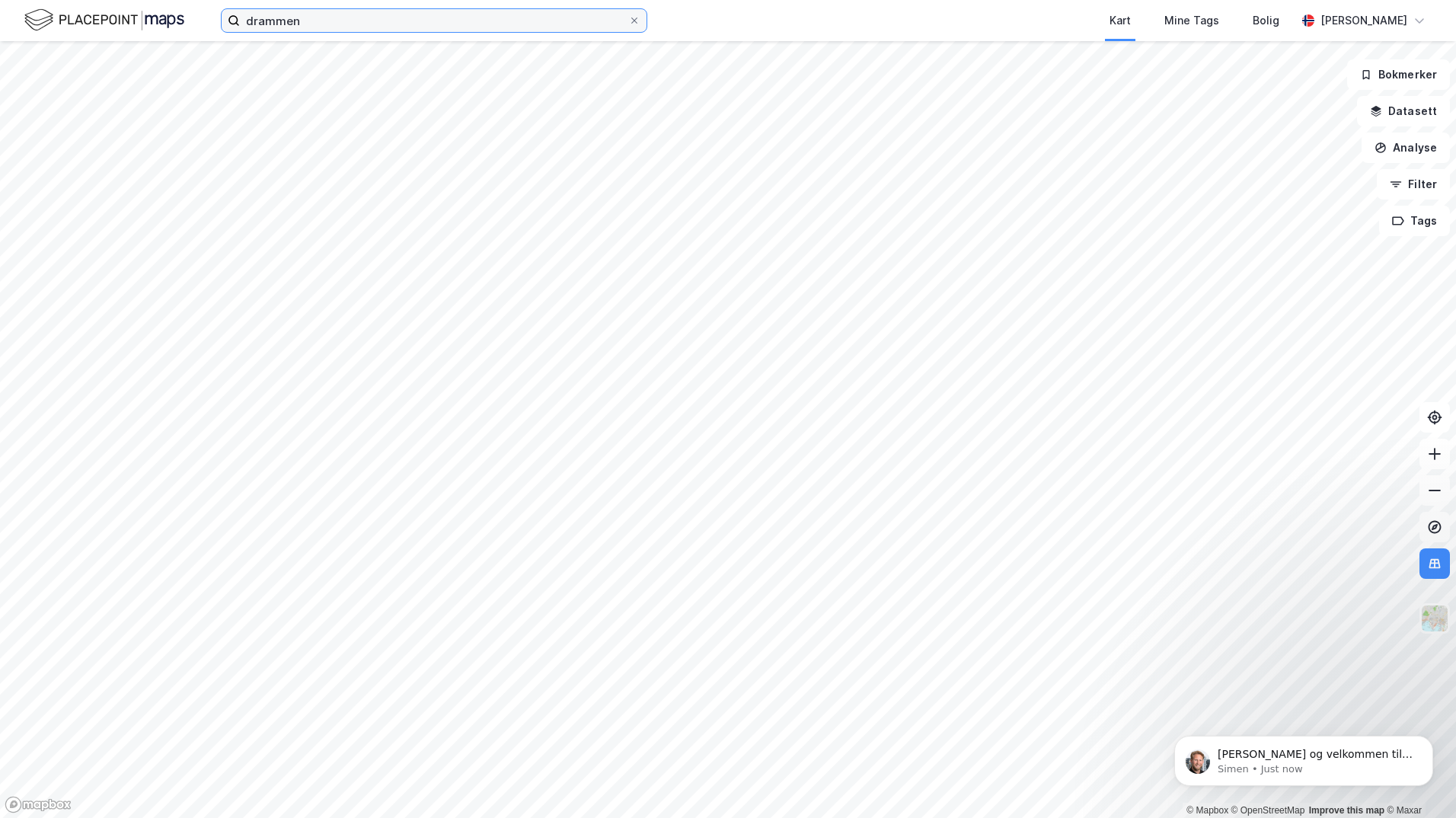
click at [339, 25] on input "drammen" at bounding box center [434, 20] width 389 height 23
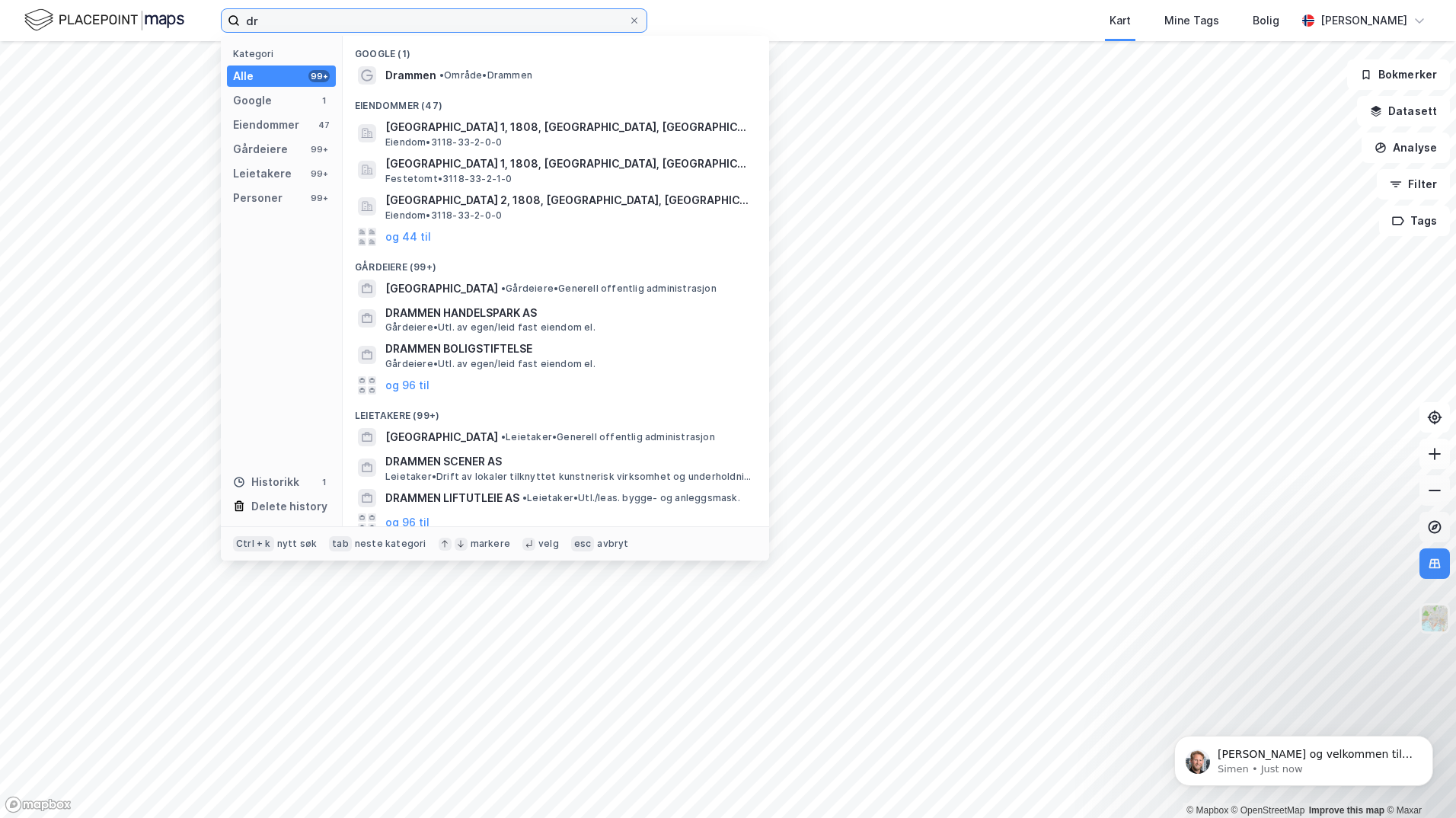
type input "d"
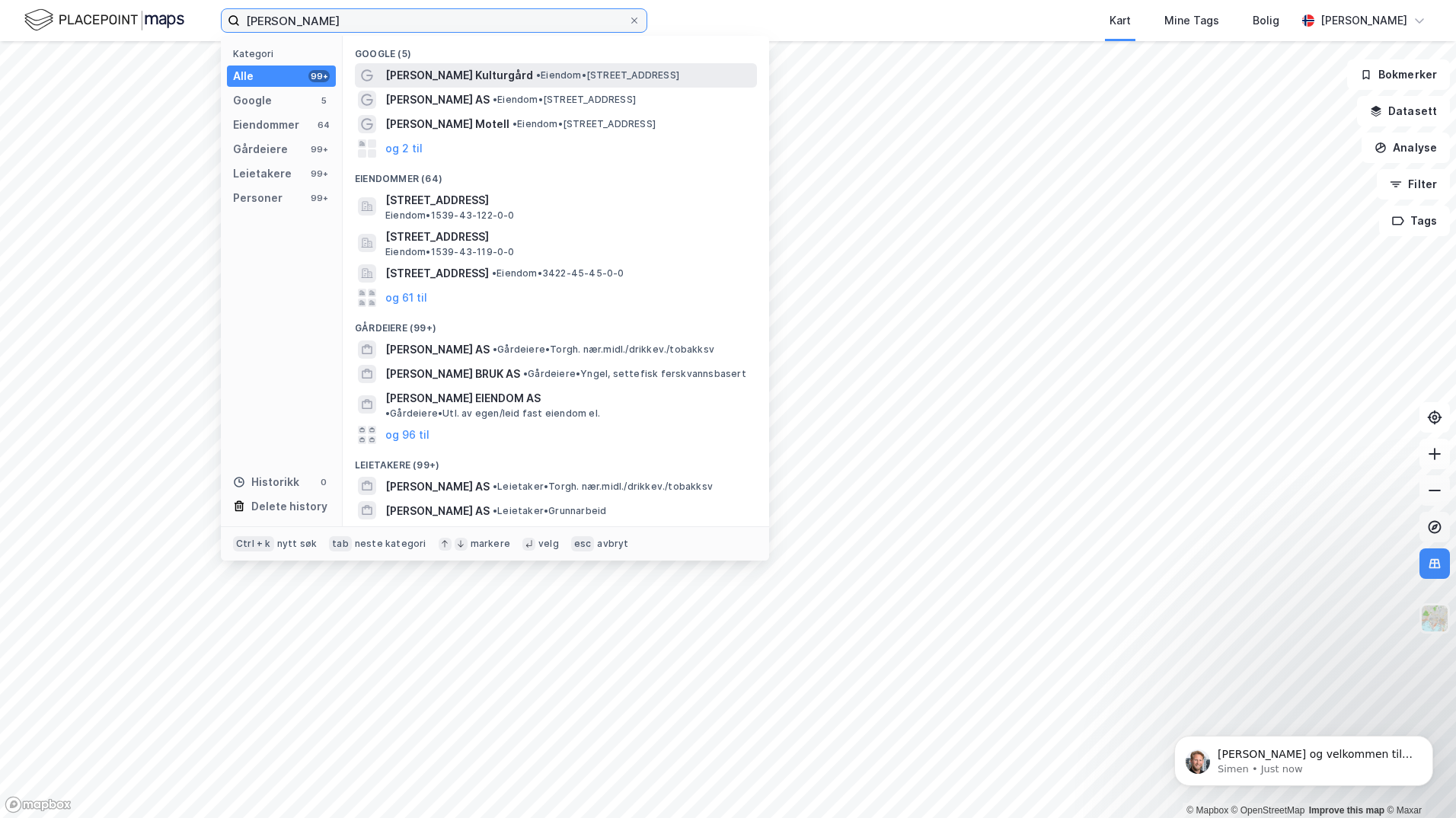
type input "[PERSON_NAME]"
click at [406, 75] on span "[PERSON_NAME] Kulturgård" at bounding box center [459, 75] width 148 height 18
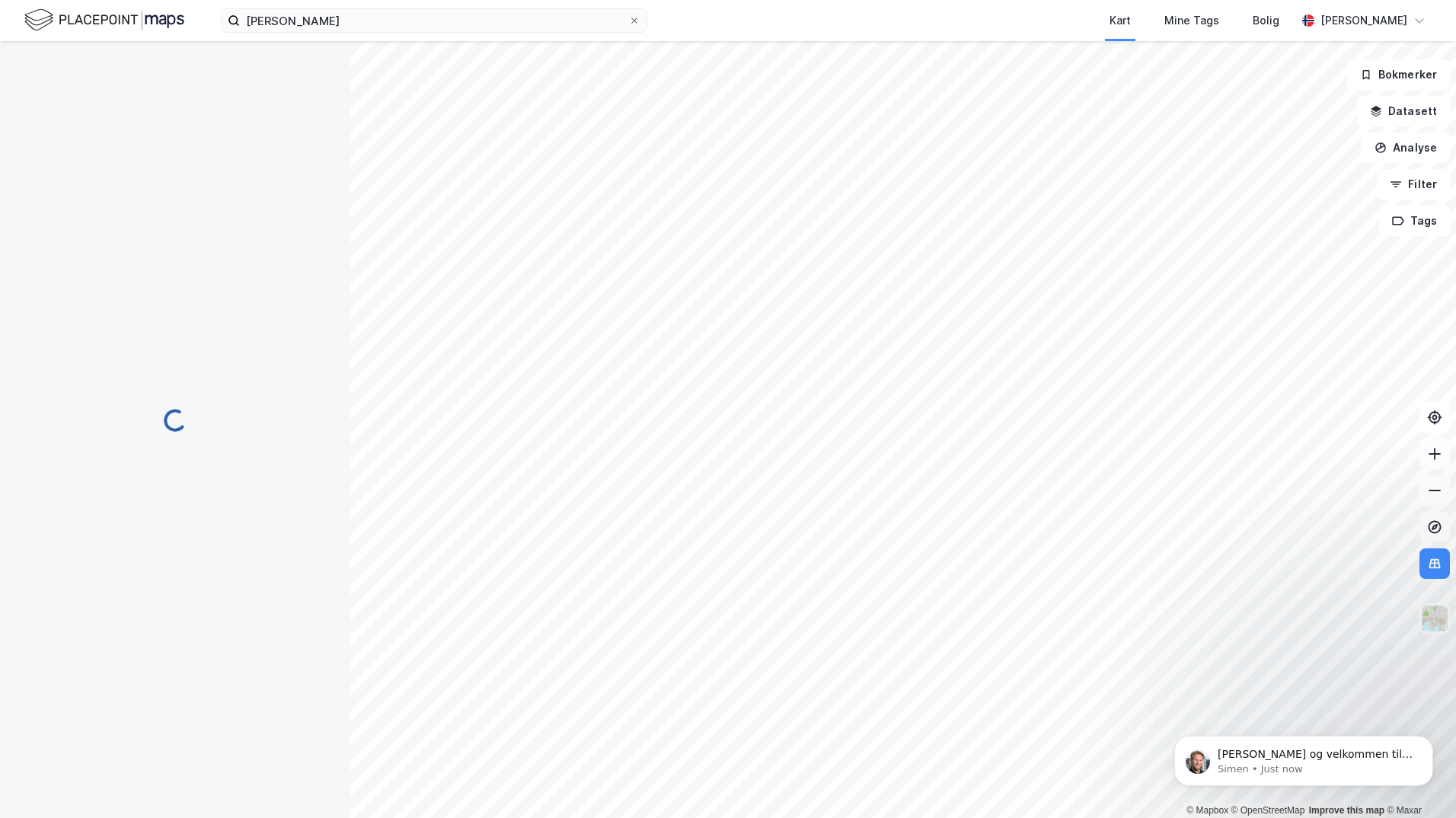
scroll to position [11, 0]
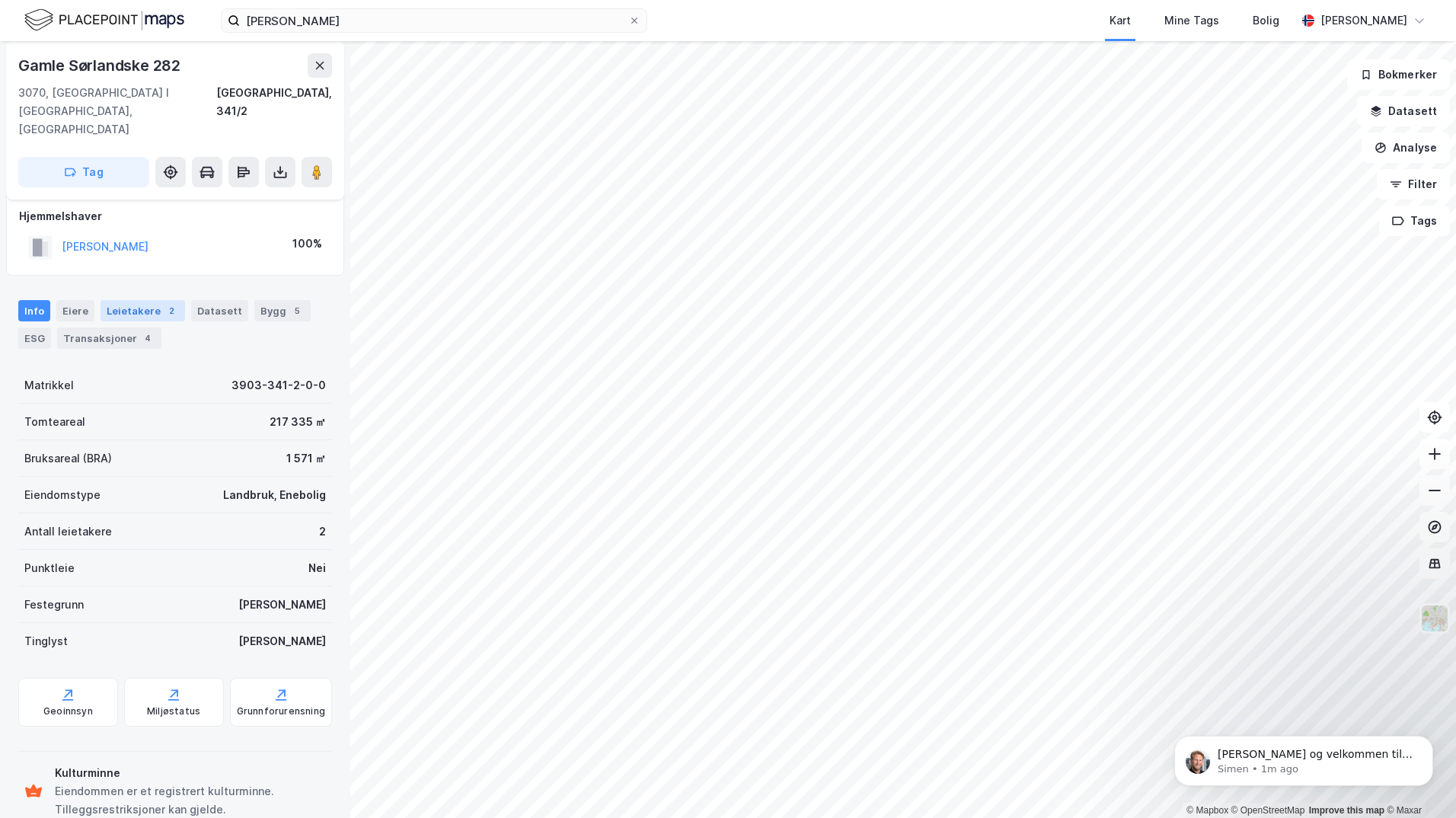
click at [125, 300] on div "Leietakere 2" at bounding box center [142, 311] width 84 height 21
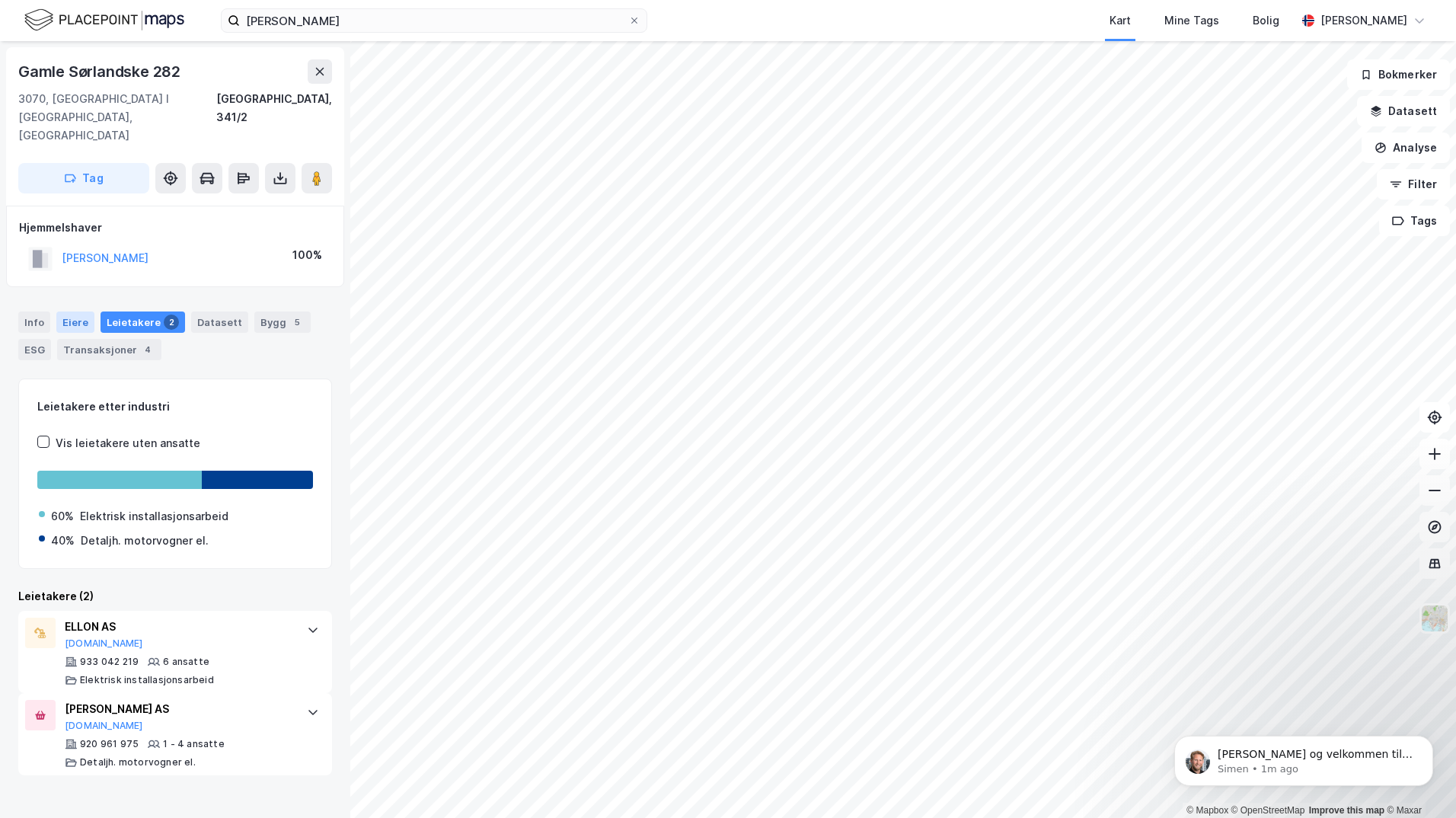
click at [77, 312] on div "Eiere" at bounding box center [76, 322] width 38 height 21
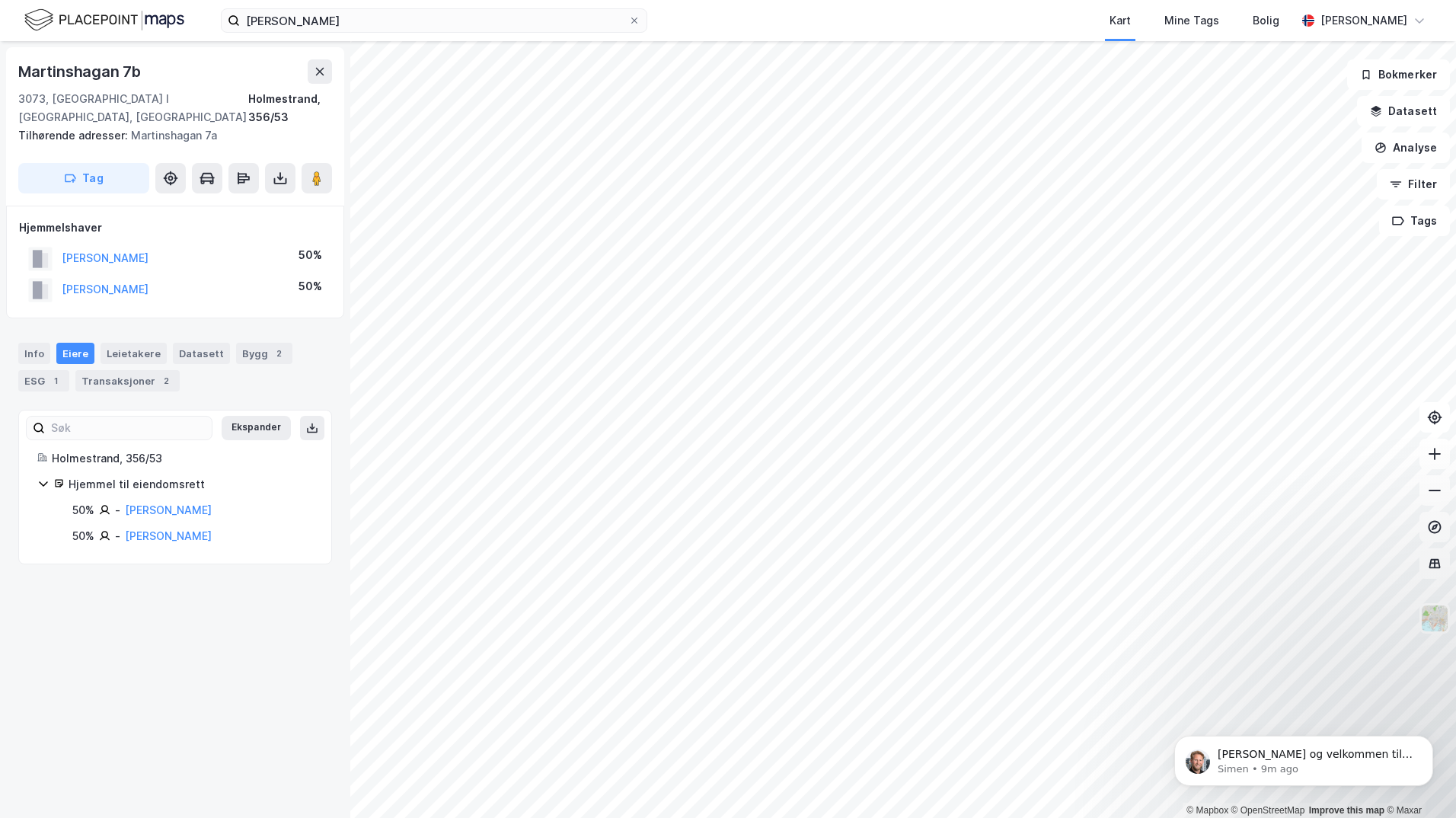
click at [842, 817] on html "[PERSON_NAME] Kart Mine Tags Bolig [PERSON_NAME] © Mapbox © OpenStreetMap Impro…" at bounding box center [728, 409] width 1456 height 818
click at [637, 22] on icon at bounding box center [633, 20] width 9 height 9
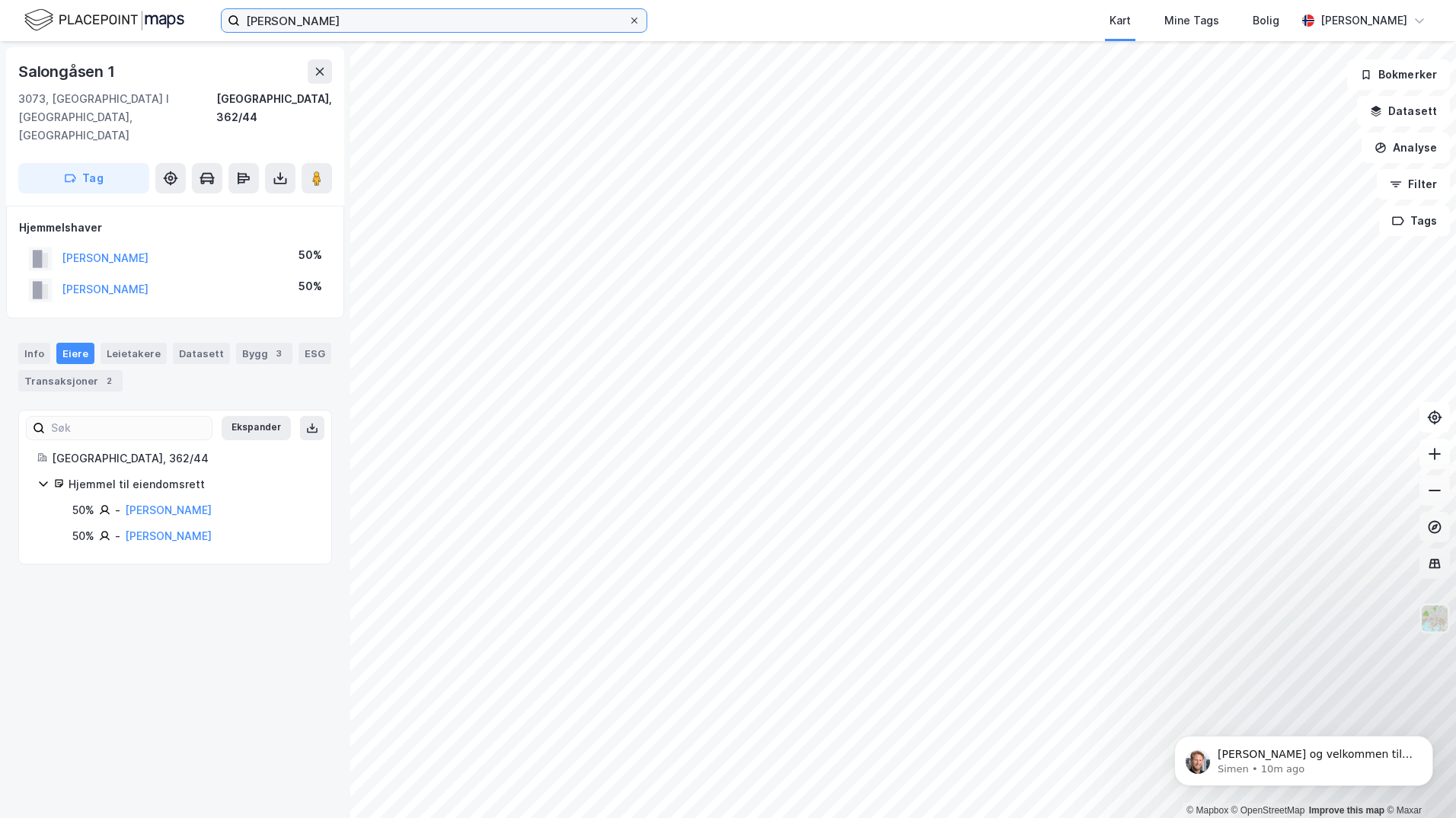
click at [629, 22] on input "[PERSON_NAME]" at bounding box center [434, 20] width 389 height 23
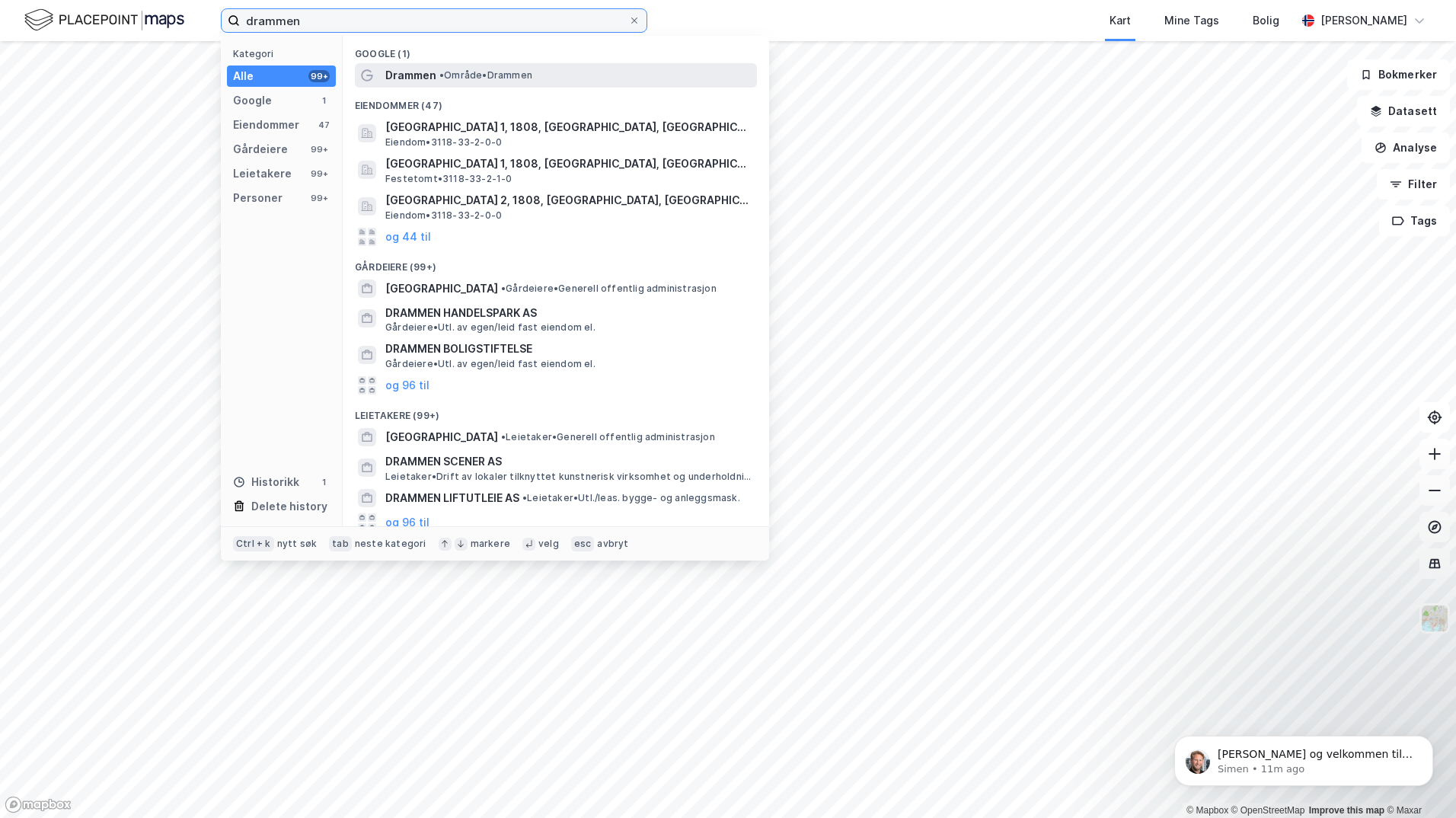
type input "drammen"
click at [435, 76] on span "Drammen" at bounding box center [411, 75] width 51 height 18
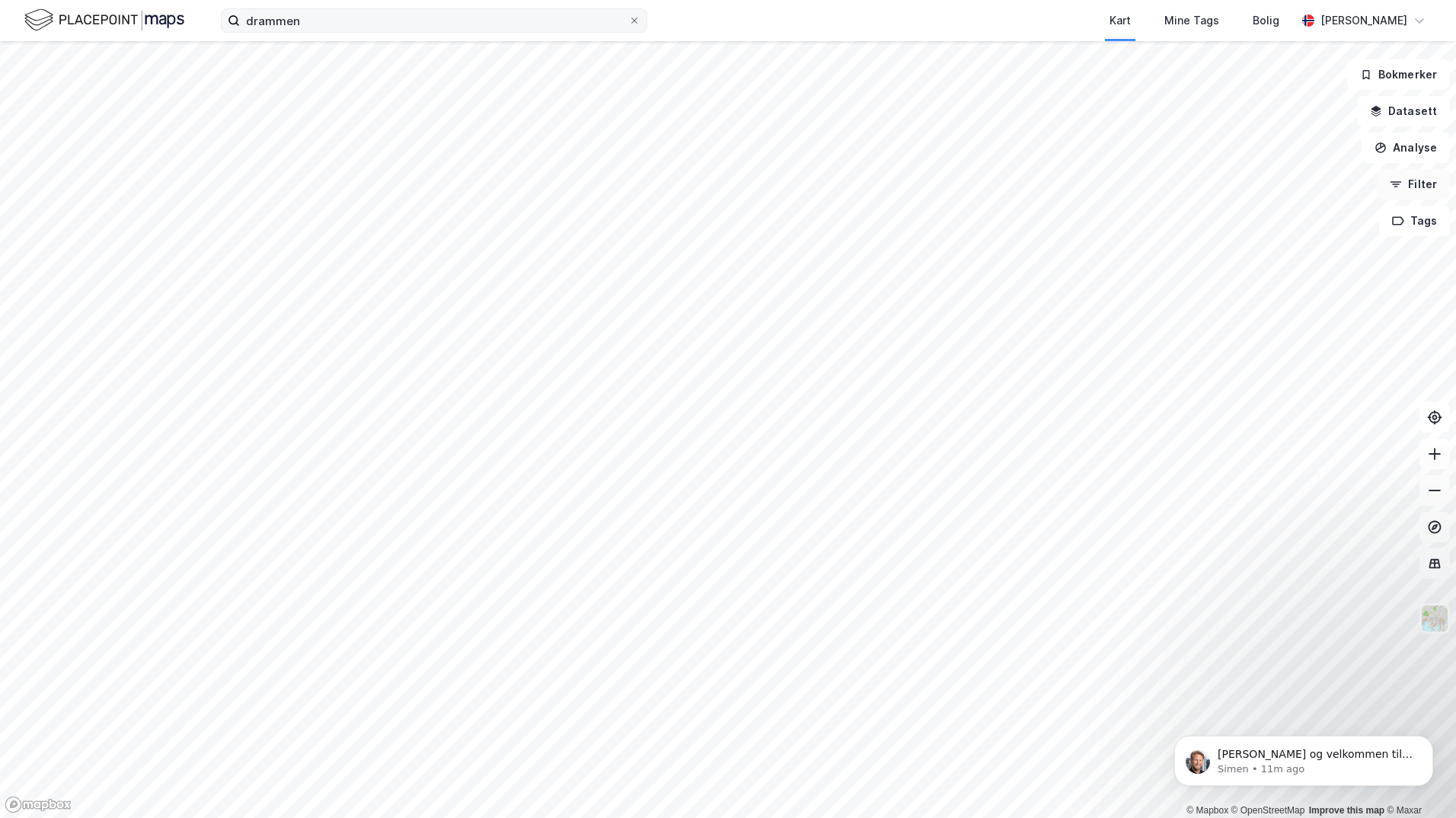
click at [1426, 184] on button "Filter" at bounding box center [1414, 184] width 73 height 30
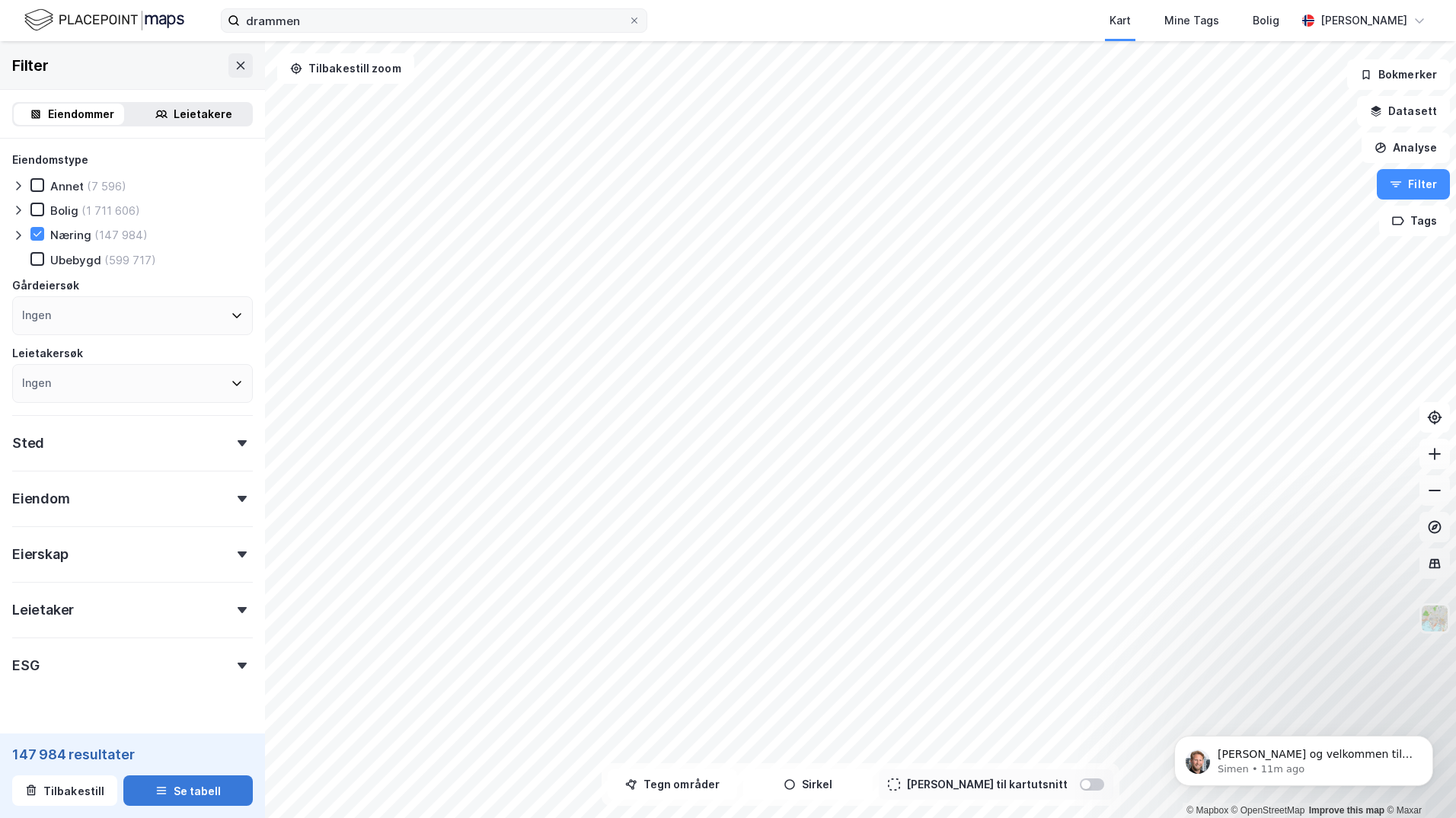
click at [161, 785] on button "Se tabell" at bounding box center [188, 791] width 130 height 30
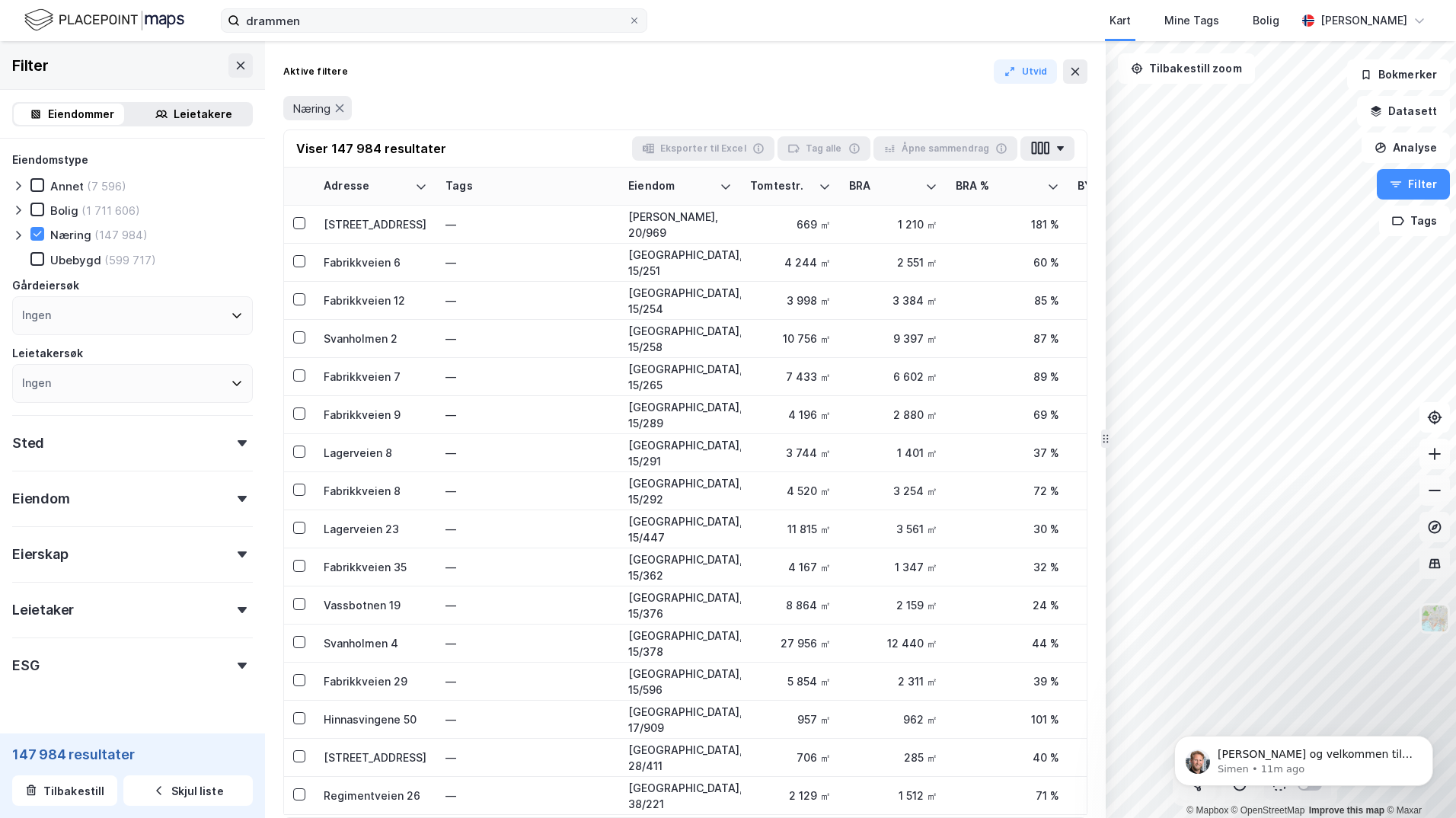
click at [144, 435] on div "Sted" at bounding box center [132, 436] width 241 height 44
click at [84, 502] on div "Ingen" at bounding box center [132, 510] width 241 height 39
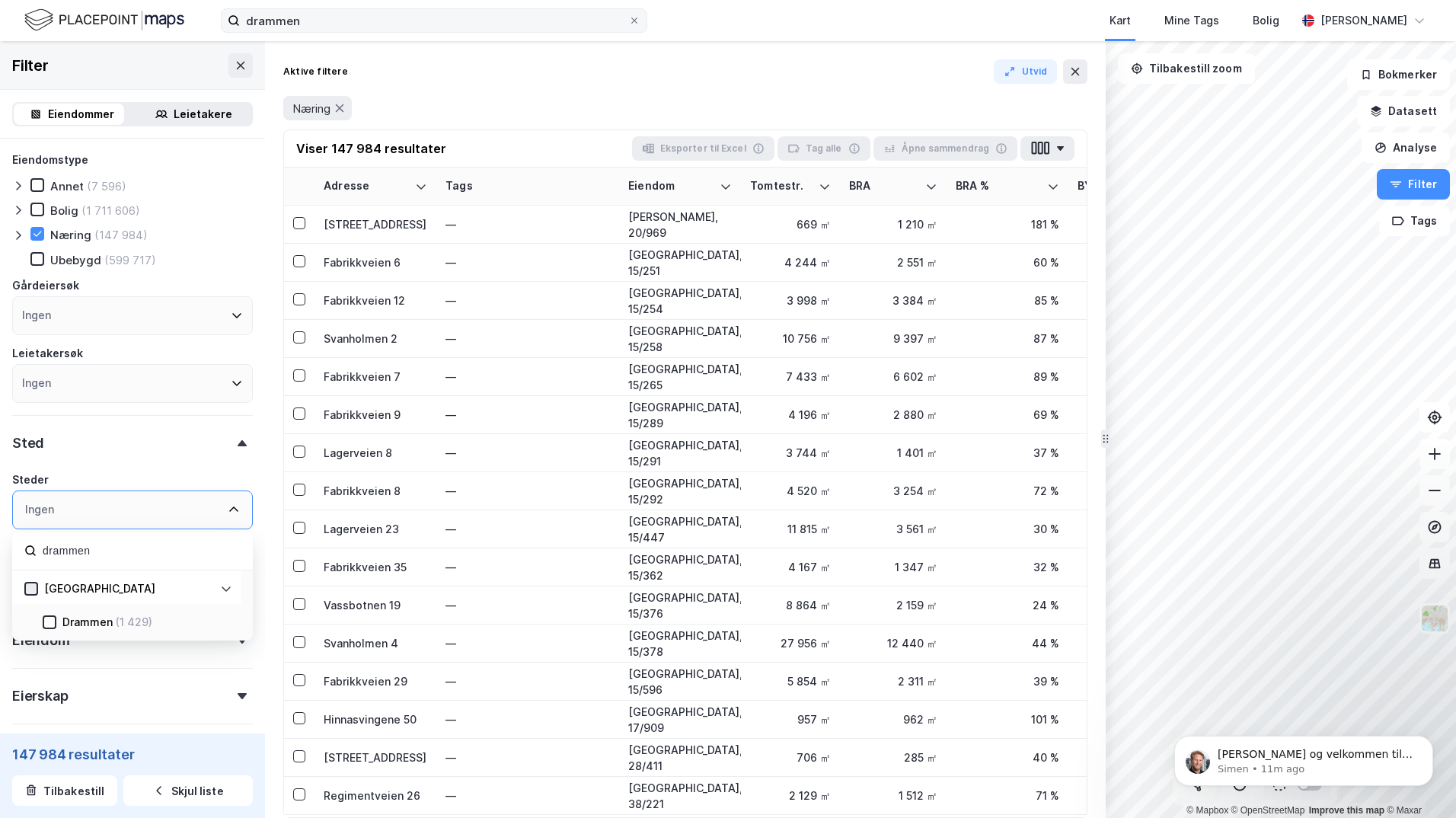
type input "drammen"
click at [33, 591] on icon at bounding box center [31, 588] width 10 height 10
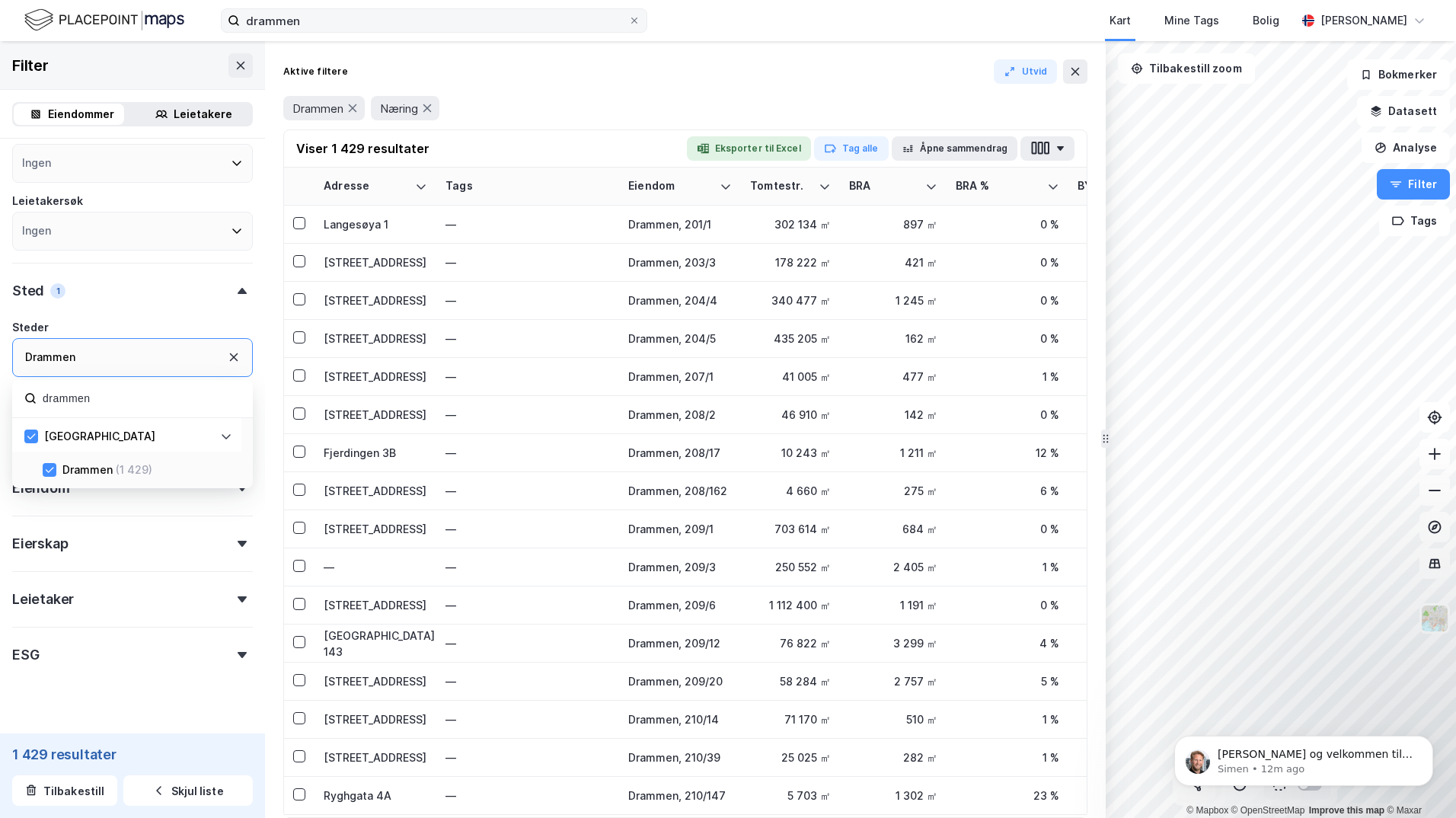
scroll to position [177, 0]
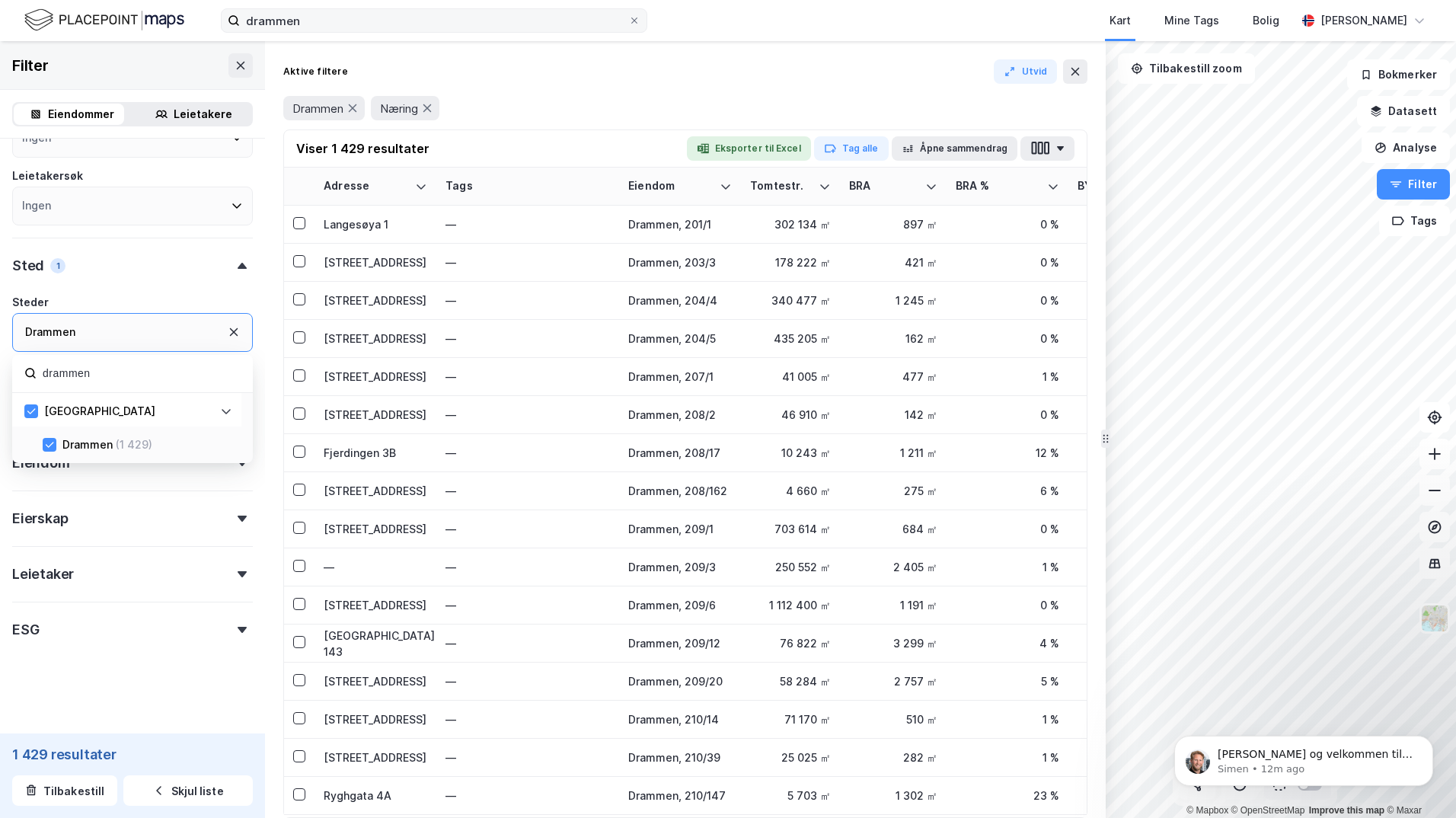
click at [192, 630] on div "ESG" at bounding box center [132, 623] width 241 height 44
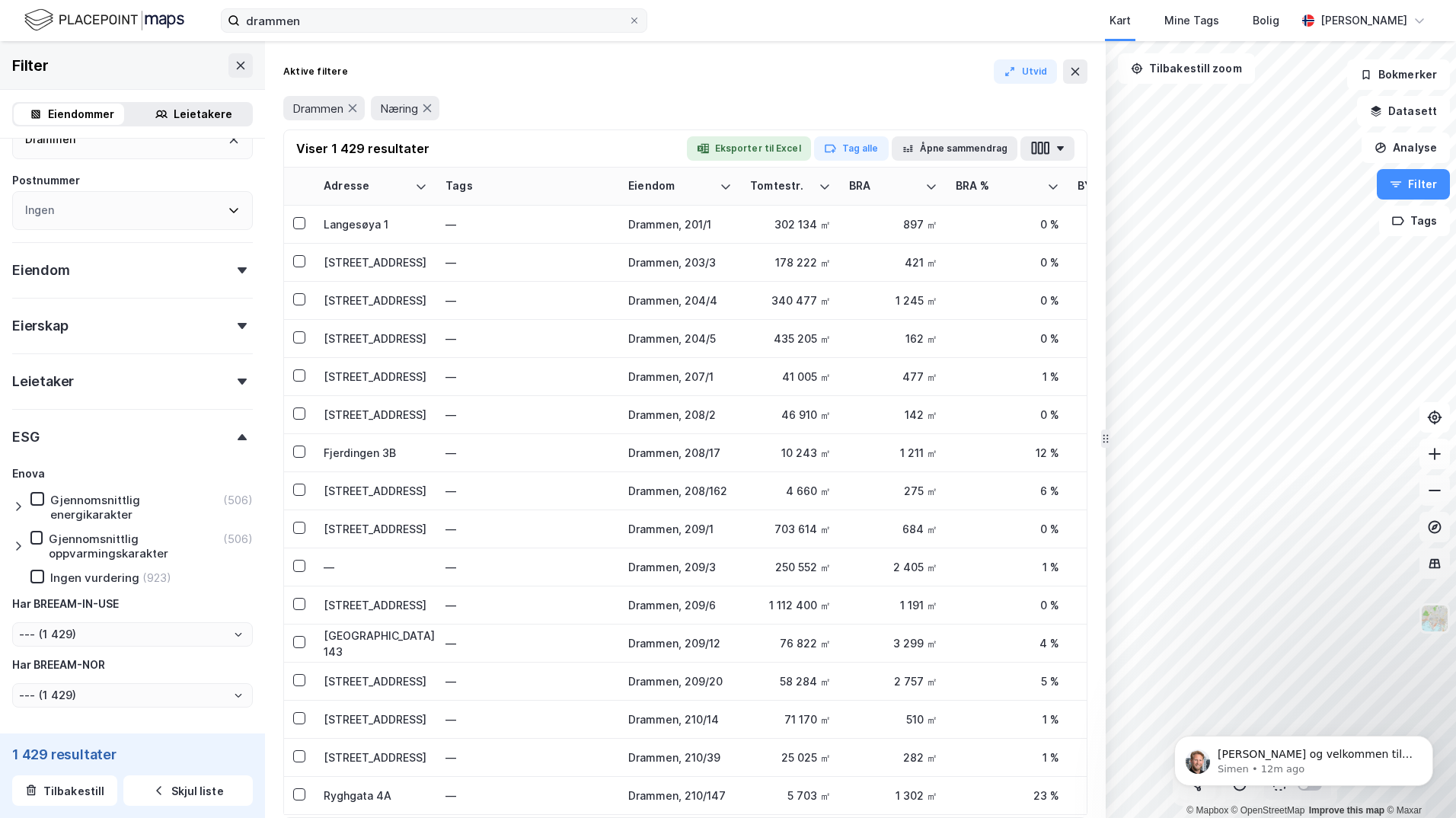
scroll to position [406, 0]
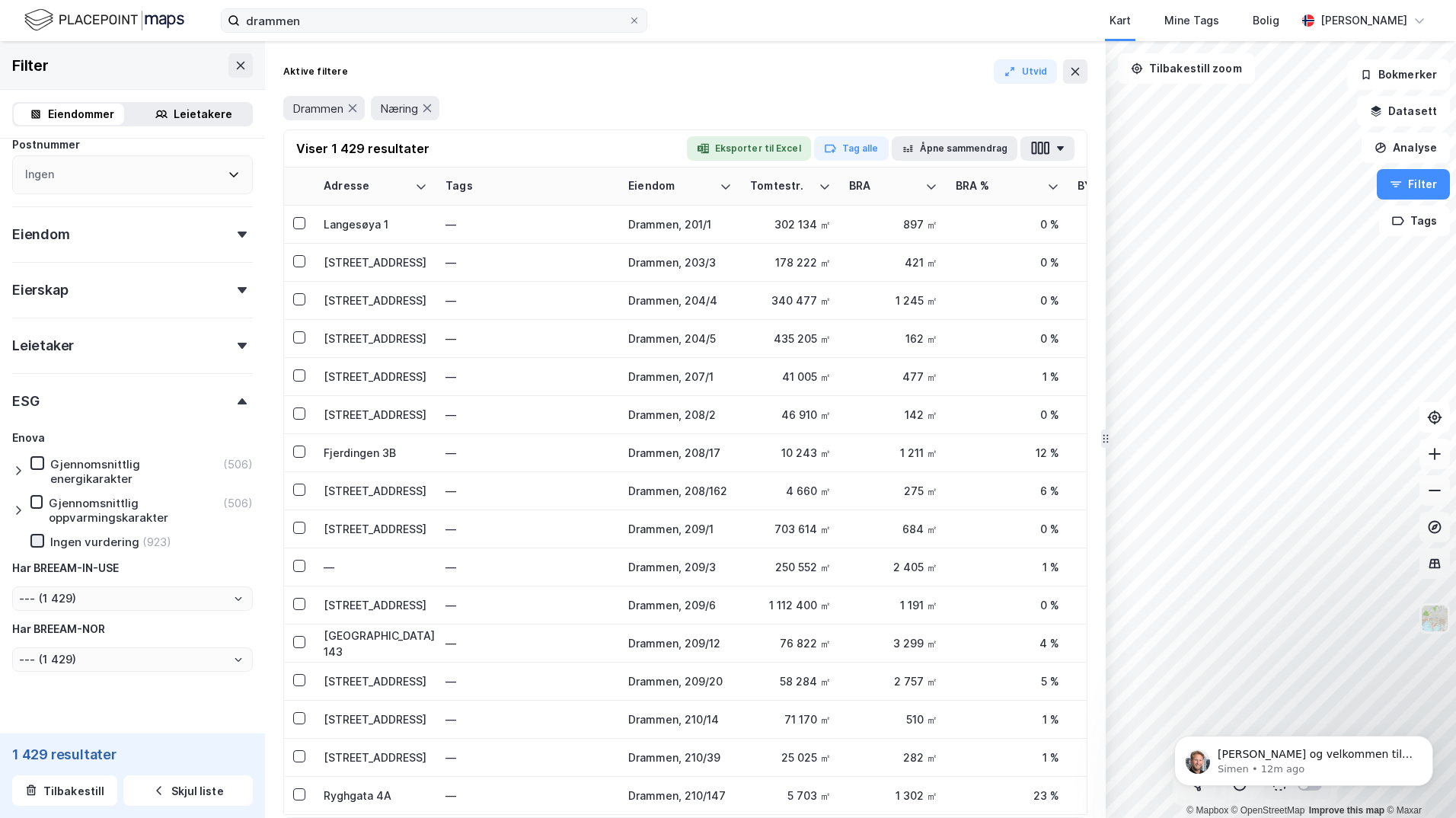
click at [37, 548] on div at bounding box center [37, 541] width 14 height 14
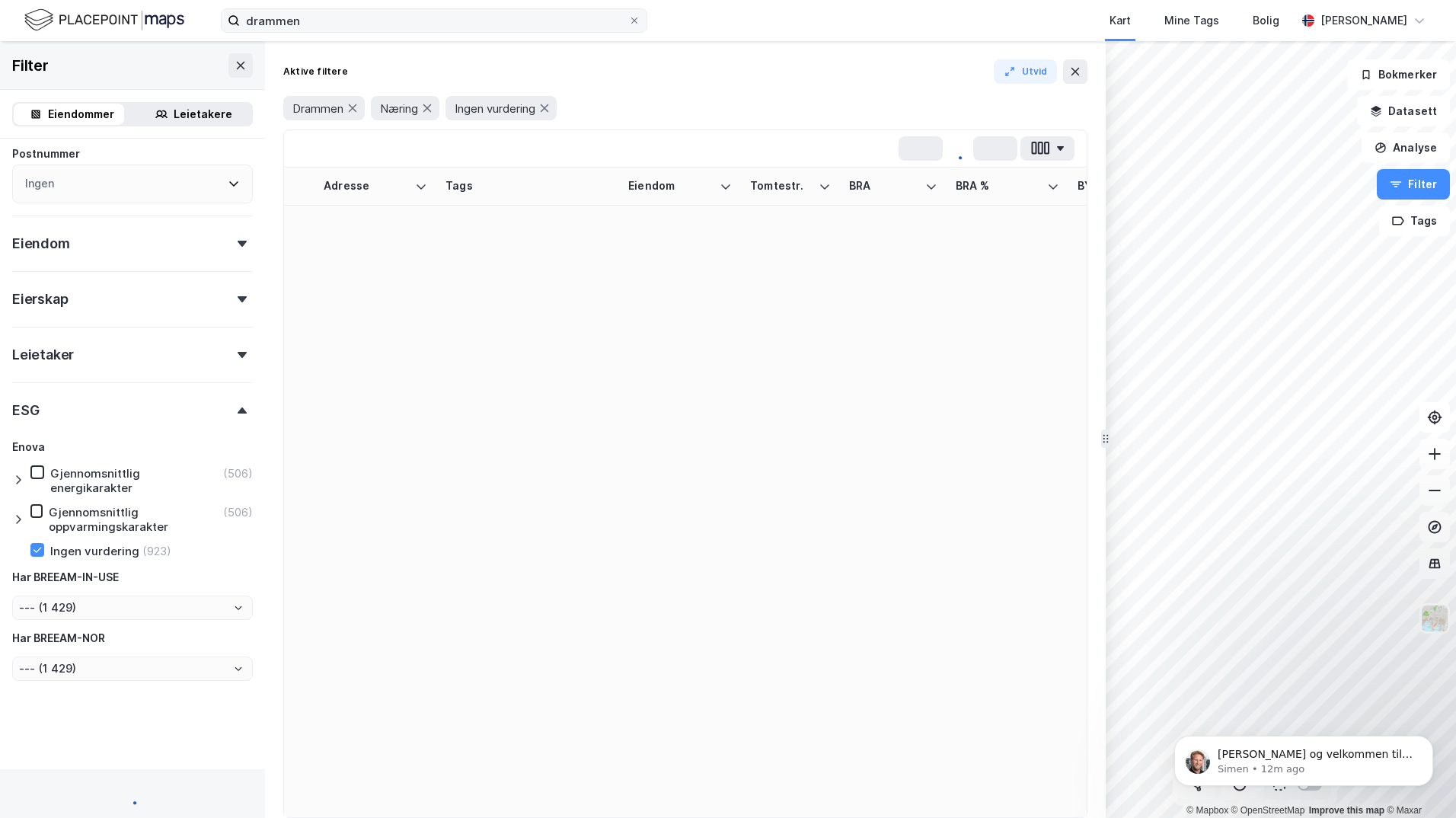
type input "--- (923)"
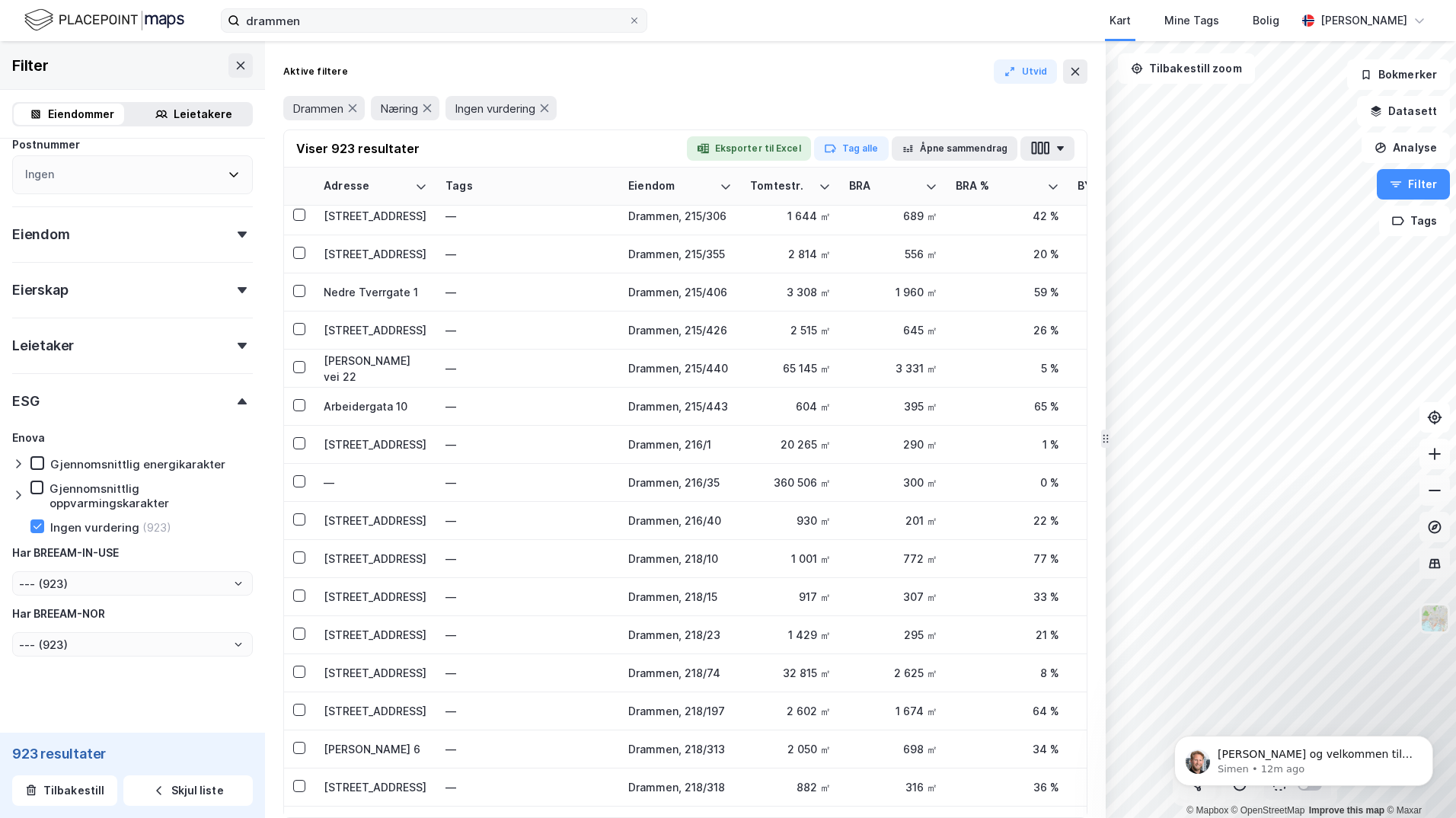
scroll to position [1980, 0]
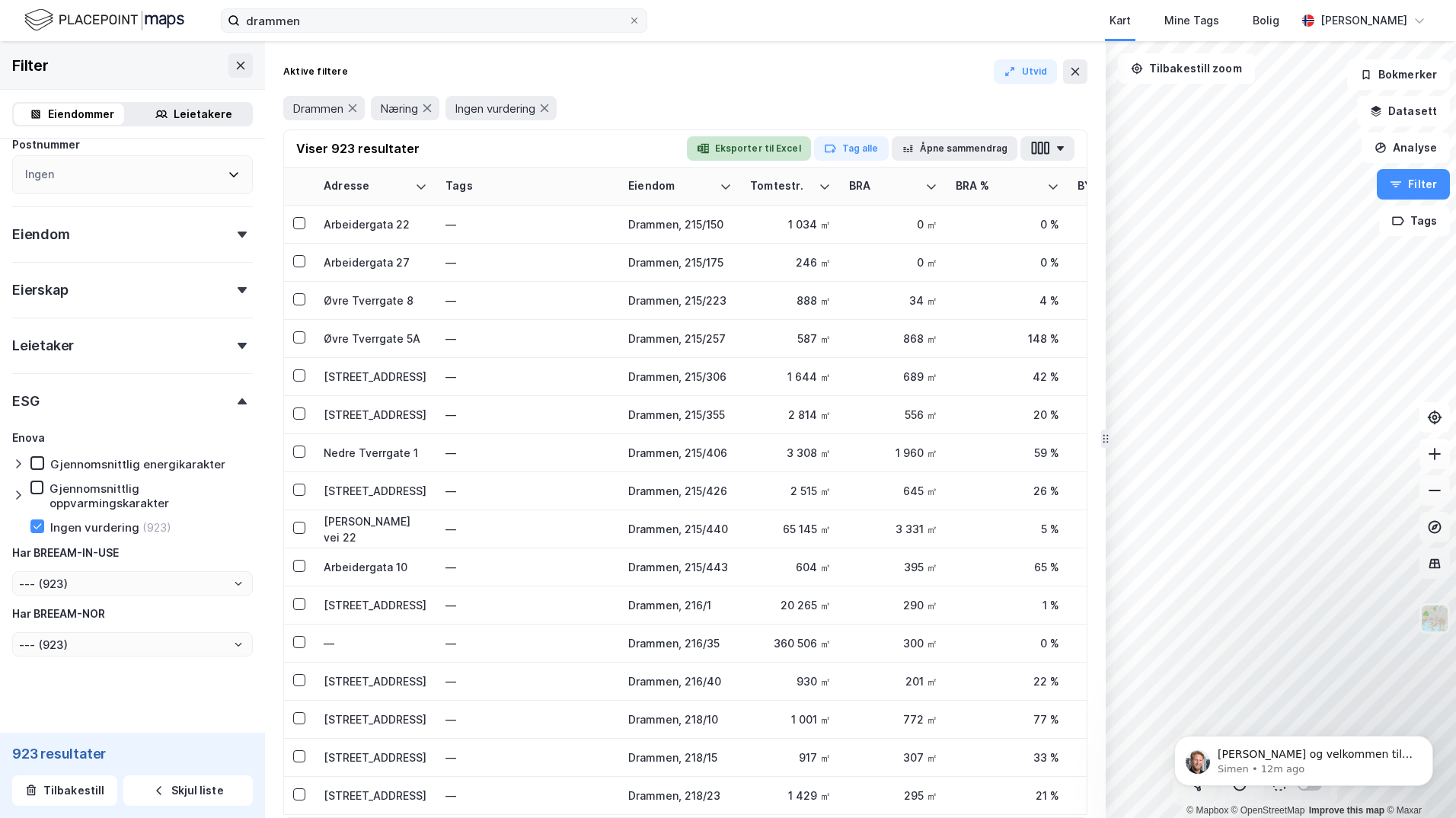
click at [740, 148] on button "Eksporter til Excel" at bounding box center [749, 149] width 124 height 25
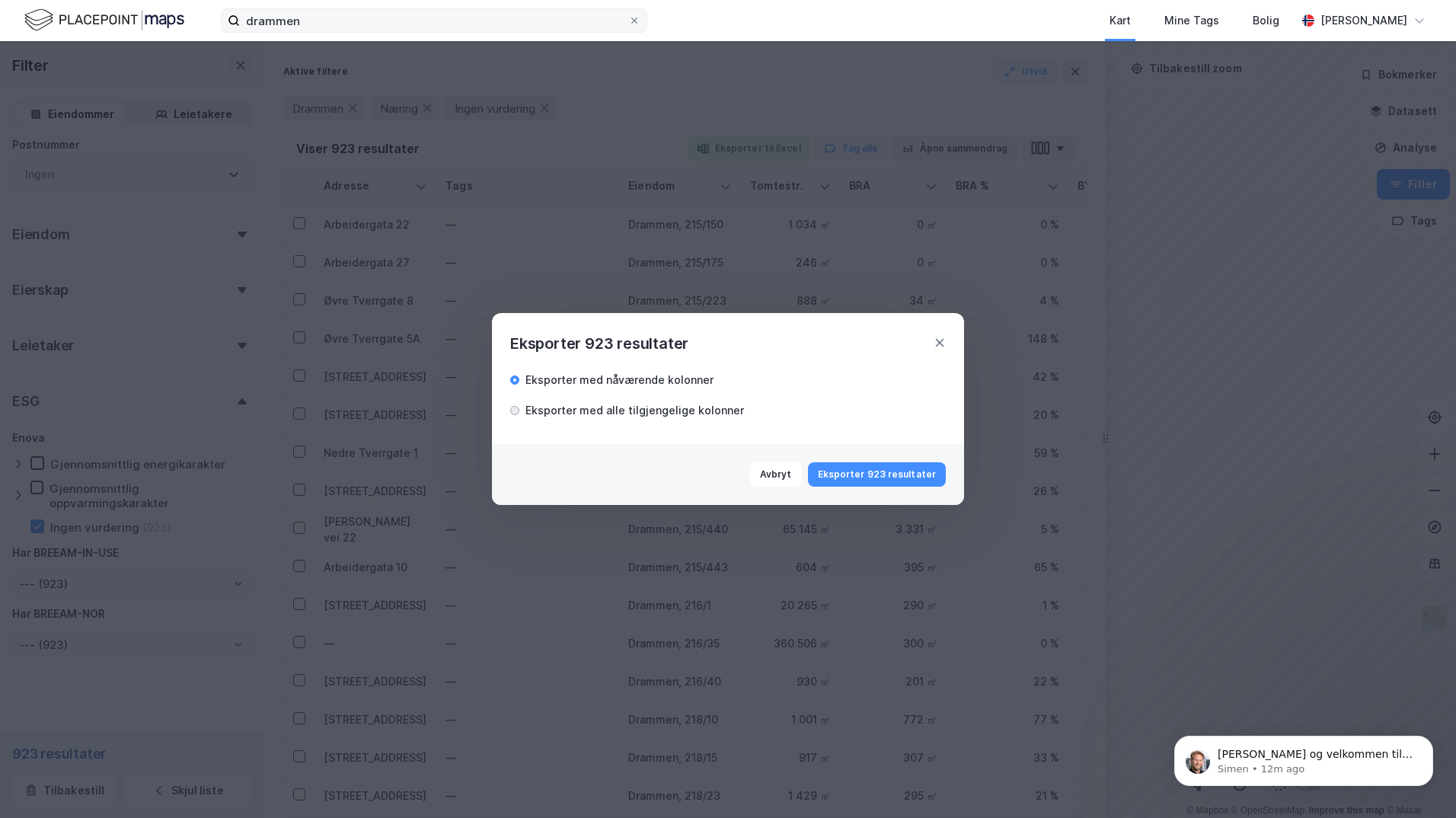
click at [515, 411] on div at bounding box center [515, 411] width 3 height 3
click at [872, 478] on button "Eksporter 923 resultater" at bounding box center [877, 475] width 137 height 25
